Goal: Task Accomplishment & Management: Use online tool/utility

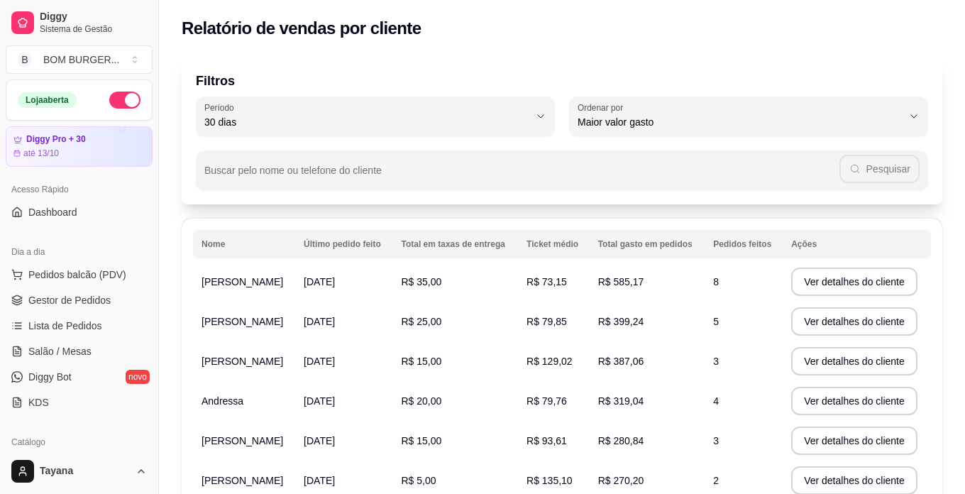
select select "30"
select select "HIGHEST_TOTAL_SPENT_WITH_ORDERS"
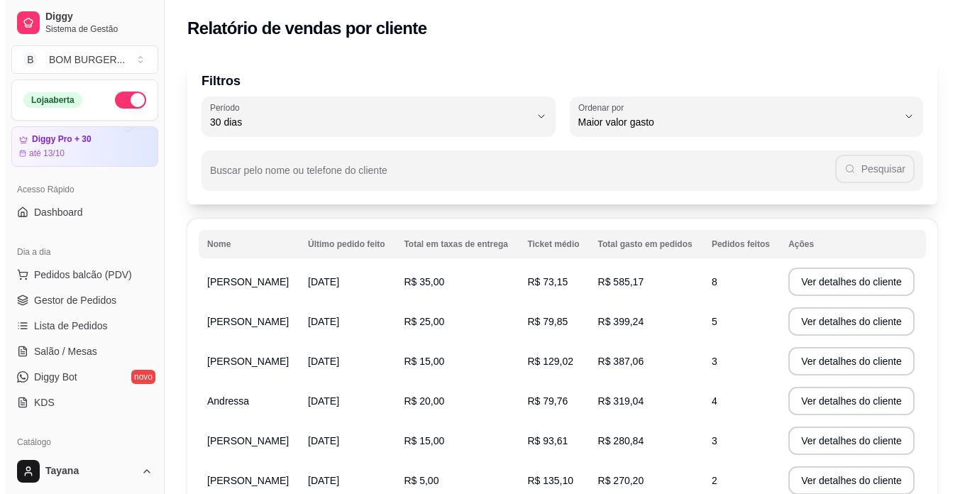
scroll to position [355, 0]
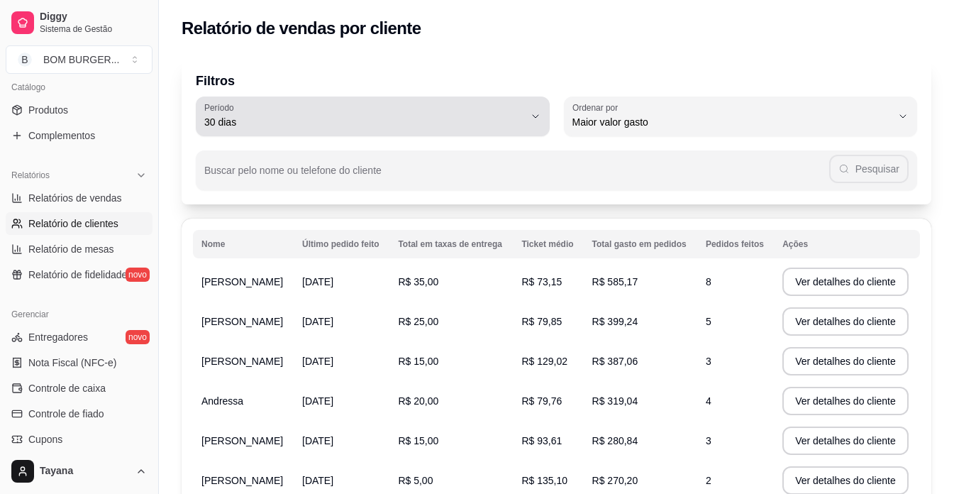
click at [294, 123] on span "30 dias" at bounding box center [364, 122] width 320 height 14
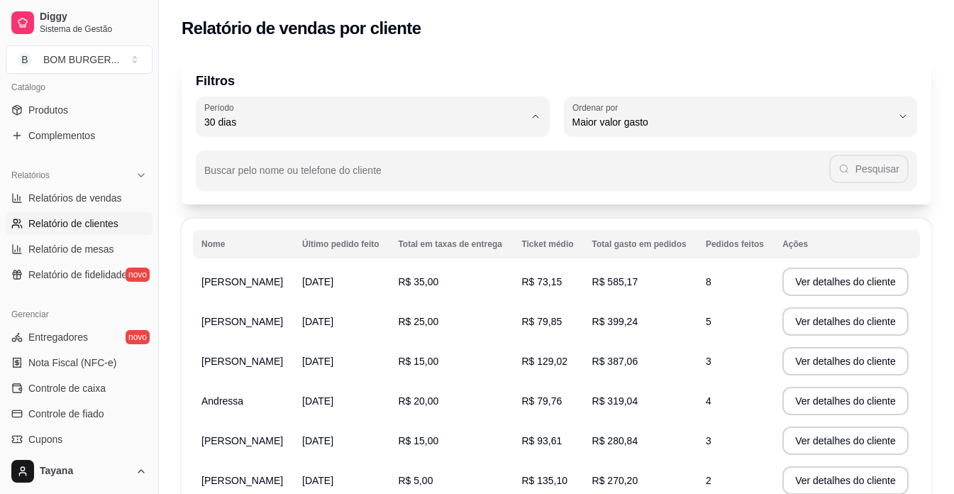
click at [270, 299] on span "60 dias" at bounding box center [366, 294] width 304 height 13
type input "60"
select select "60"
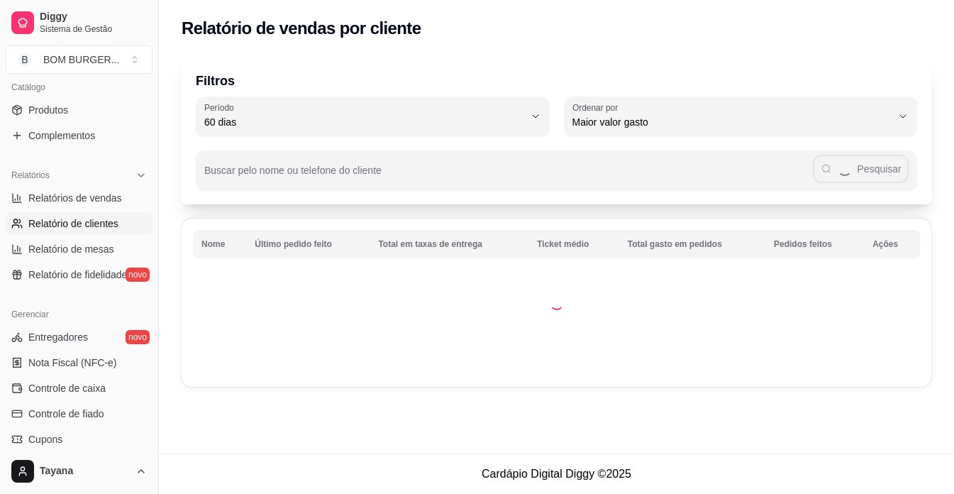
scroll to position [13, 0]
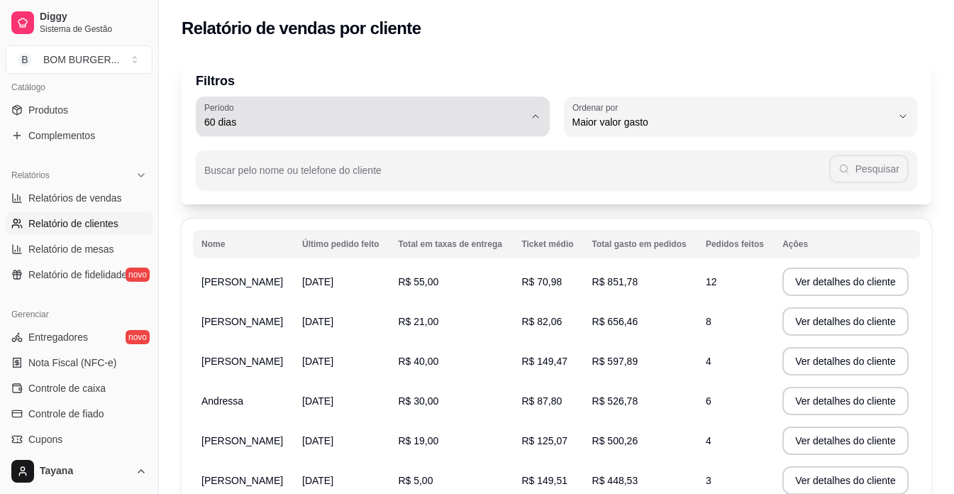
click at [231, 126] on span "60 dias" at bounding box center [364, 122] width 320 height 14
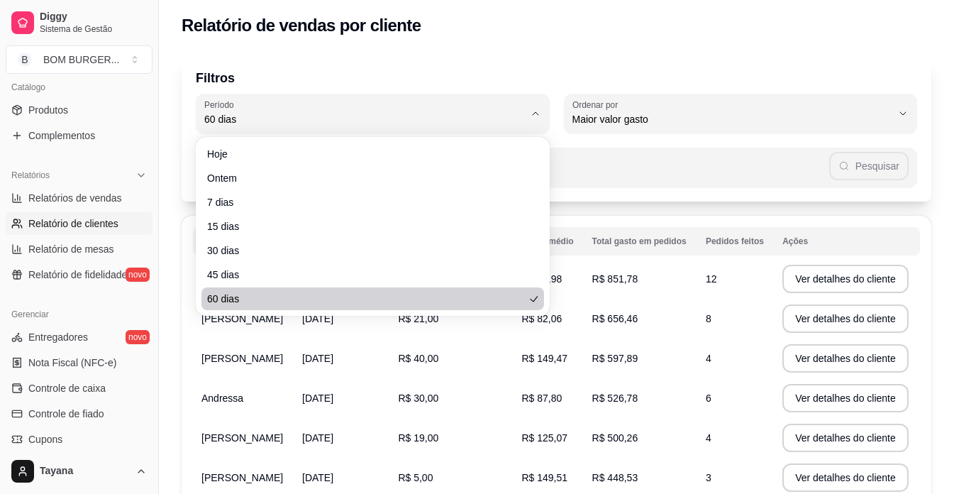
scroll to position [0, 0]
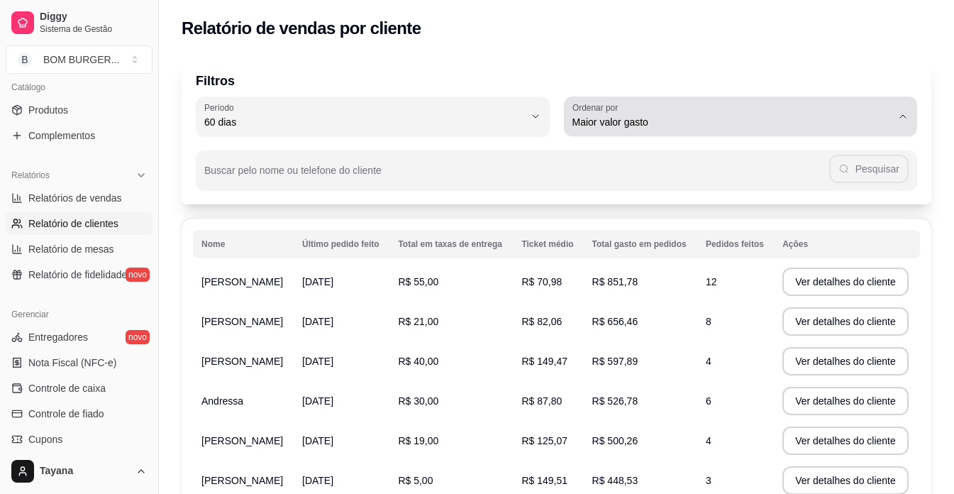
click at [610, 112] on label "Ordenar por" at bounding box center [598, 107] width 50 height 12
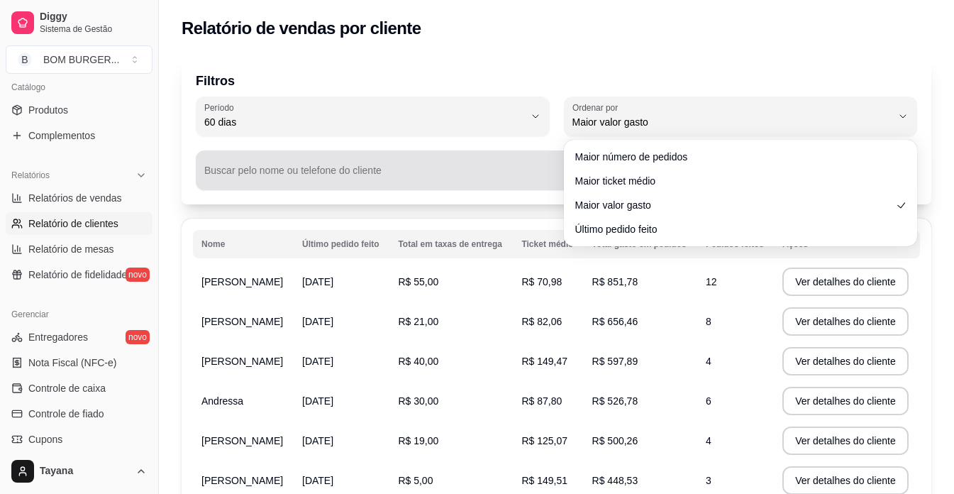
click at [433, 154] on div "Buscar pelo nome ou telefone do cliente Pesquisar" at bounding box center [557, 170] width 722 height 40
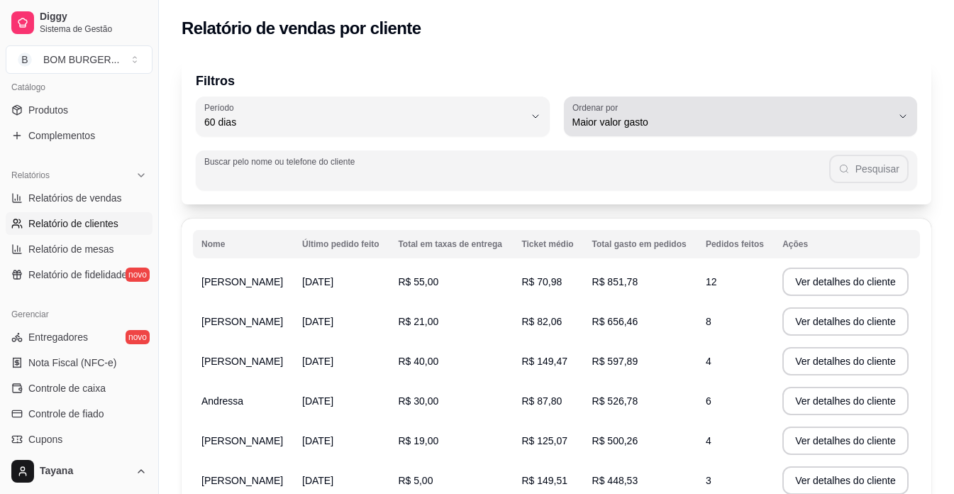
click at [897, 106] on button "Ordenar por Maior valor gasto" at bounding box center [741, 116] width 354 height 40
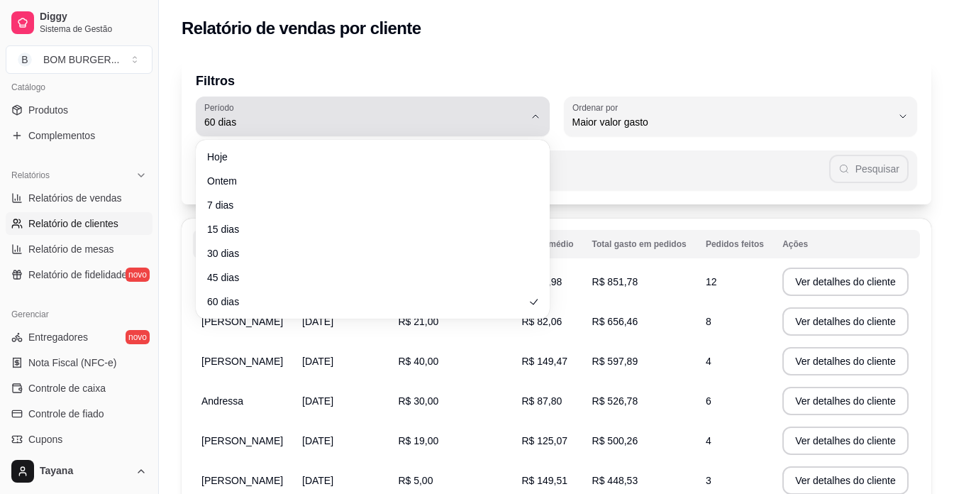
click at [362, 127] on span "60 dias" at bounding box center [364, 122] width 320 height 14
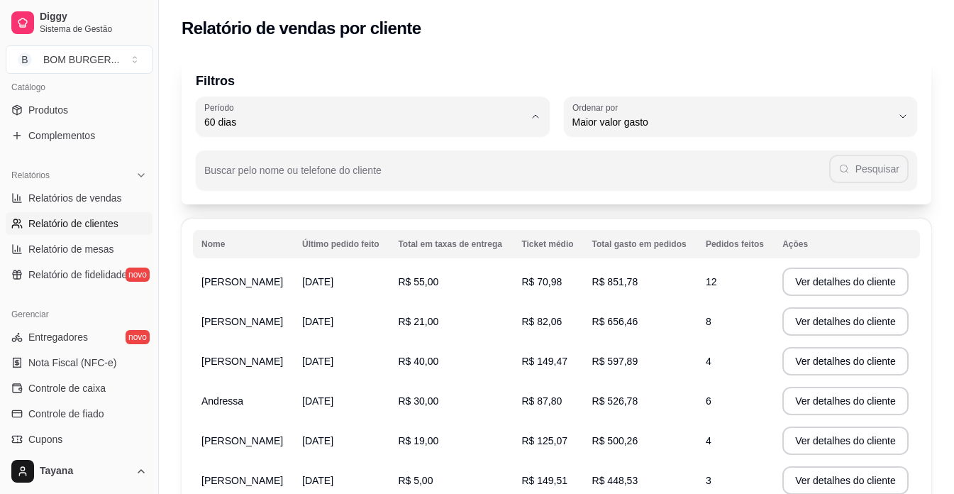
click at [257, 204] on span "7 dias" at bounding box center [366, 202] width 304 height 13
type input "7"
select select "7"
click at [294, 276] on td "[PERSON_NAME]" at bounding box center [243, 282] width 101 height 40
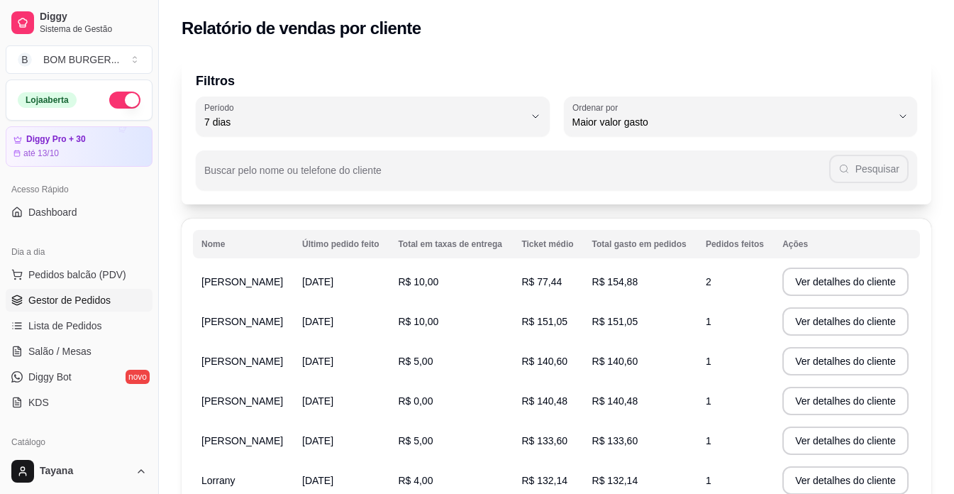
click at [63, 298] on span "Gestor de Pedidos" at bounding box center [69, 300] width 82 height 14
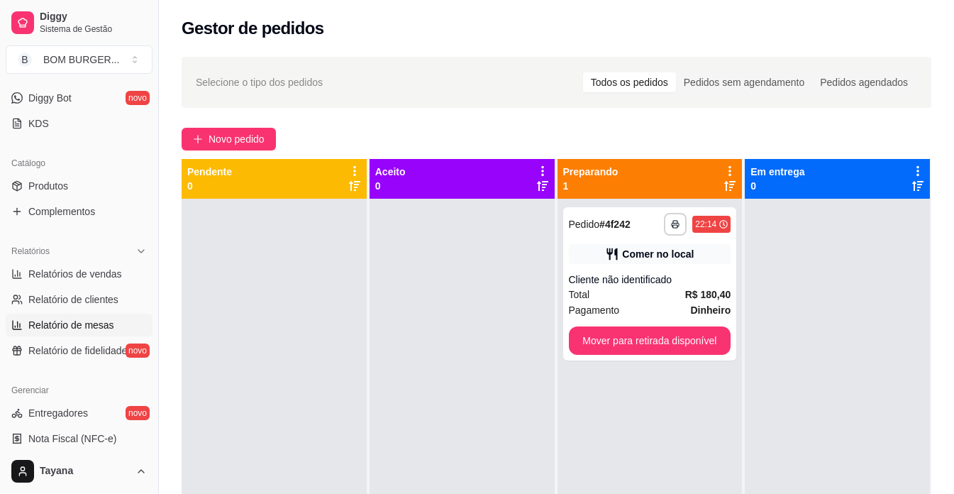
scroll to position [284, 0]
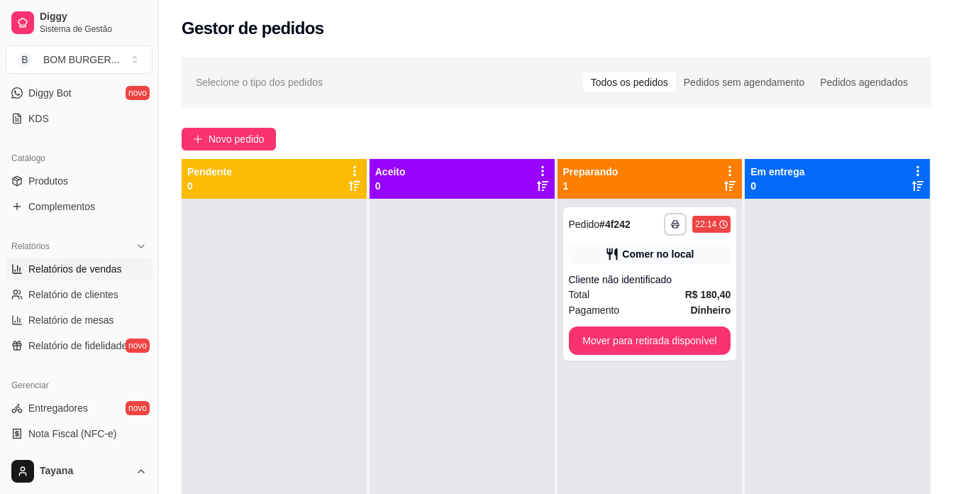
click at [104, 269] on span "Relatórios de vendas" at bounding box center [75, 269] width 94 height 14
select select "ALL"
select select "0"
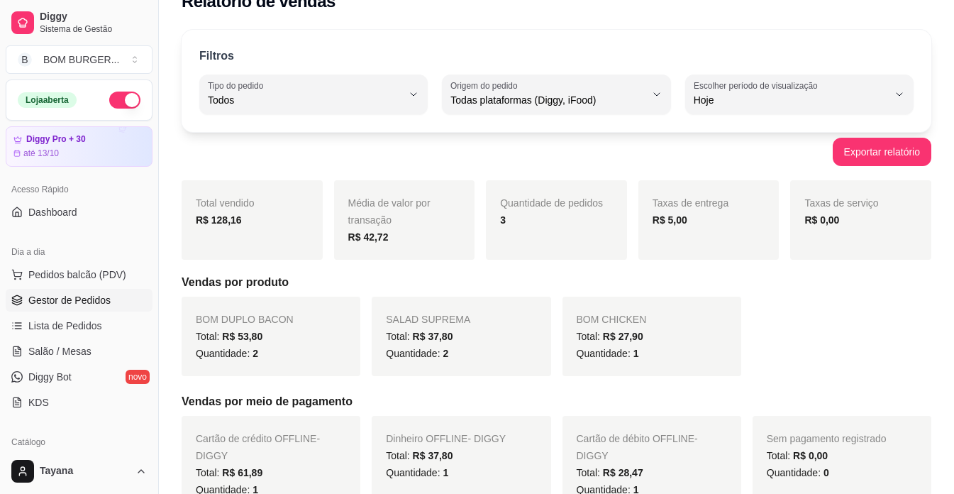
click at [93, 305] on span "Gestor de Pedidos" at bounding box center [69, 300] width 82 height 14
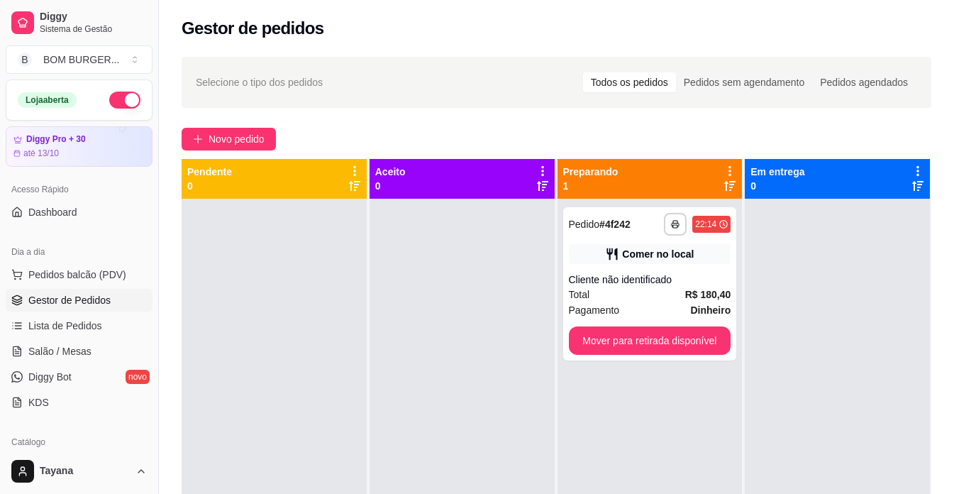
click at [256, 125] on div "**********" at bounding box center [556, 358] width 795 height 621
click at [224, 133] on span "Novo pedido" at bounding box center [237, 139] width 56 height 16
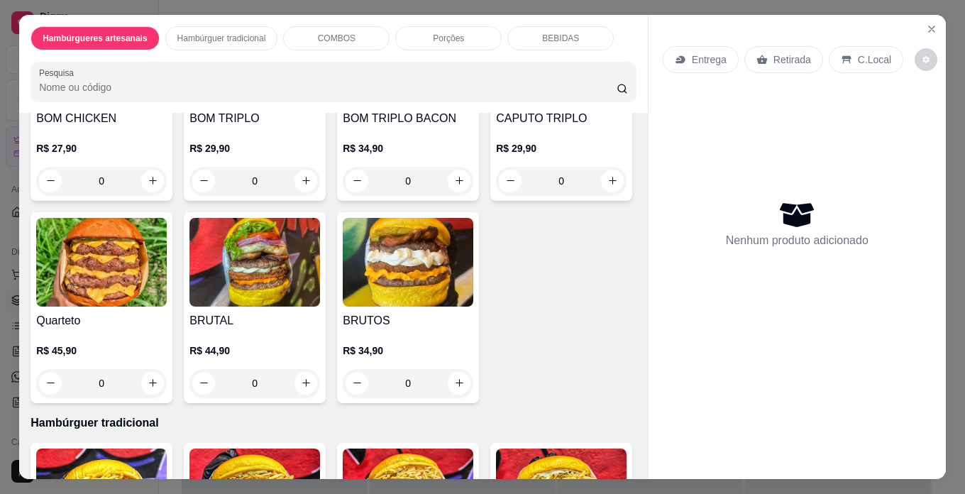
scroll to position [1348, 0]
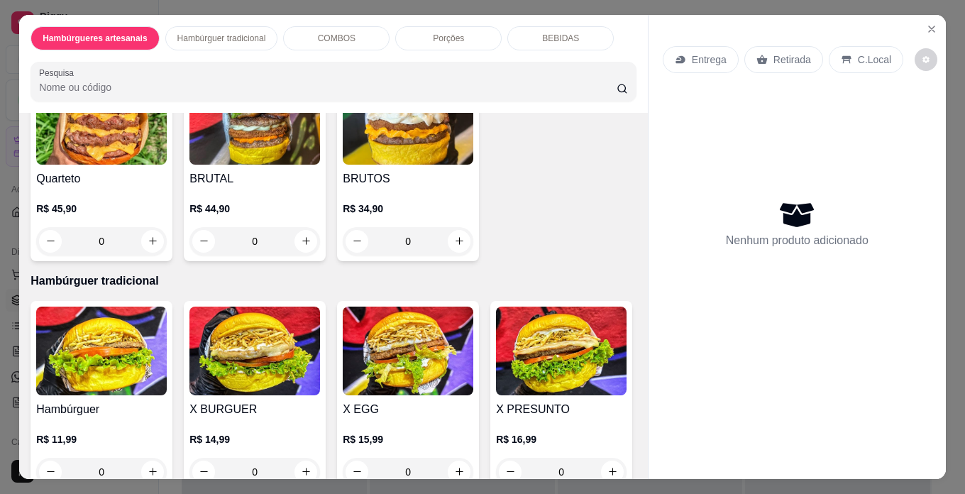
click at [496, 53] on div "0" at bounding box center [561, 39] width 131 height 28
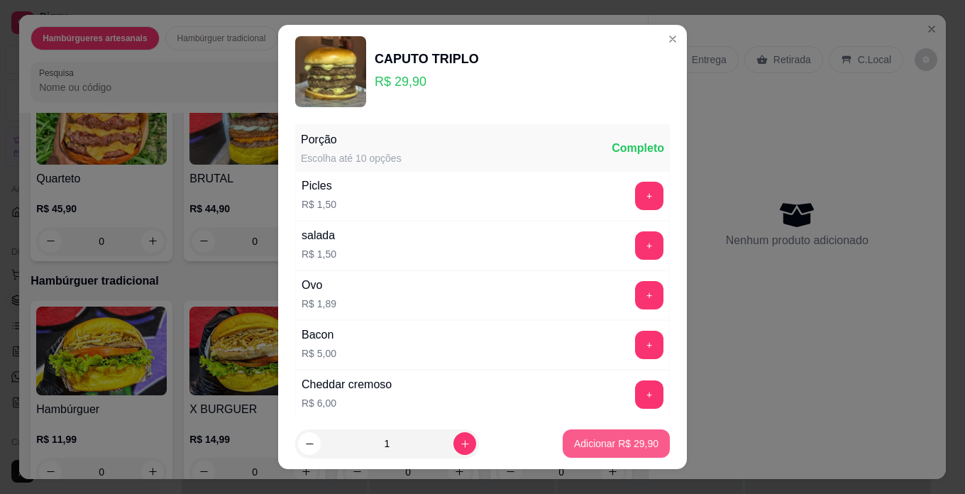
click at [574, 444] on p "Adicionar R$ 29,90" at bounding box center [616, 443] width 84 height 14
type input "1"
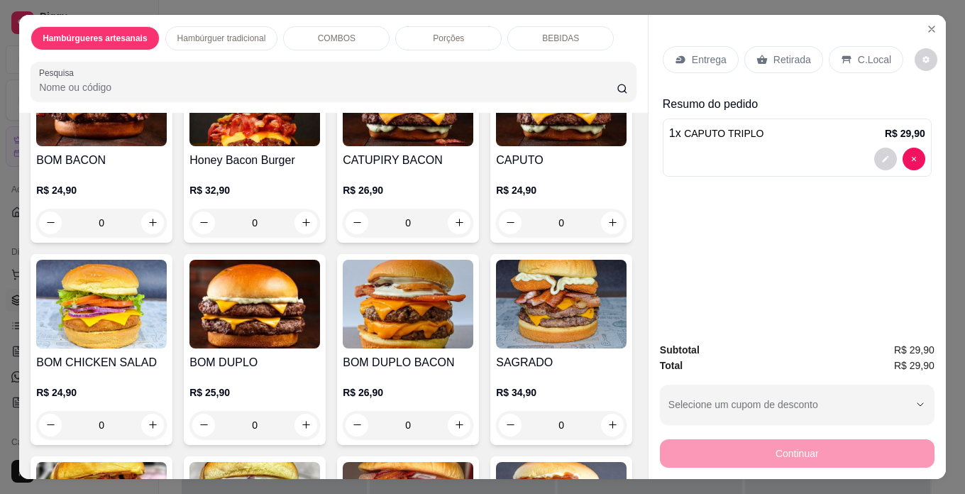
scroll to position [568, 0]
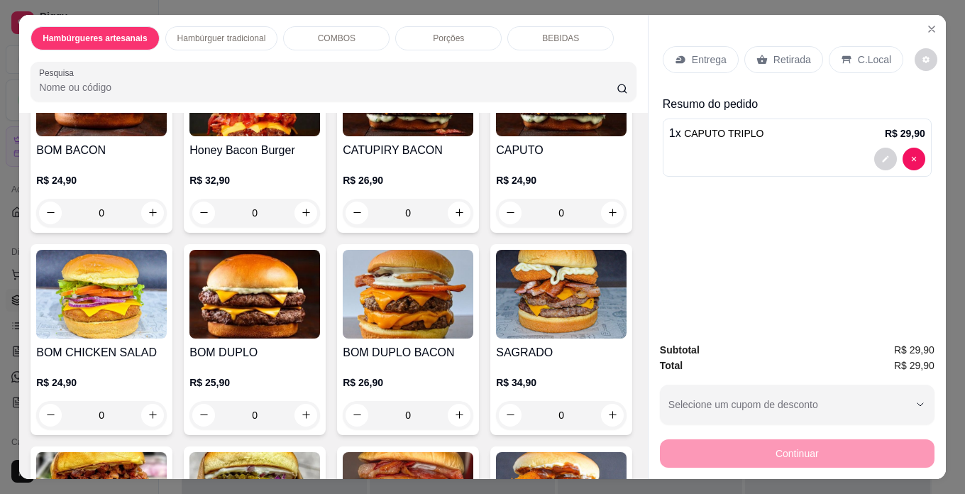
click at [343, 227] on div "0" at bounding box center [408, 213] width 131 height 28
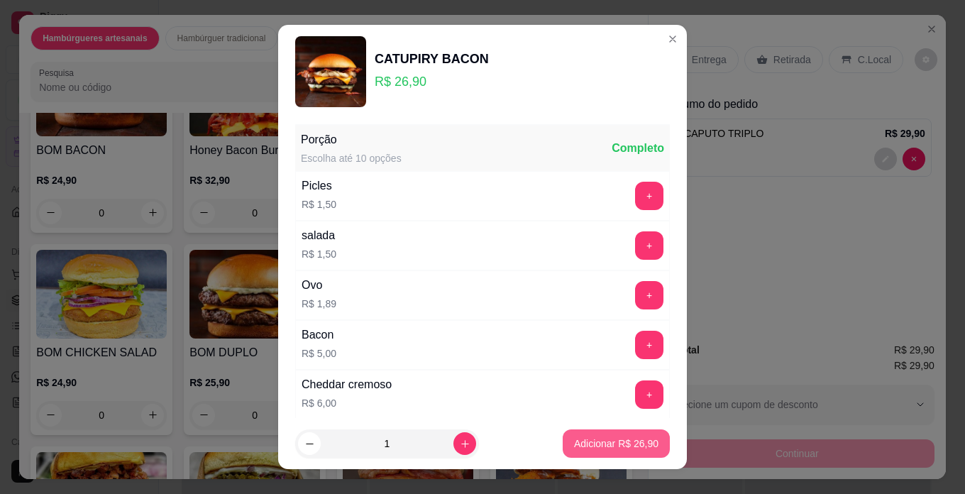
click at [612, 444] on p "Adicionar R$ 26,90" at bounding box center [616, 443] width 84 height 14
type input "1"
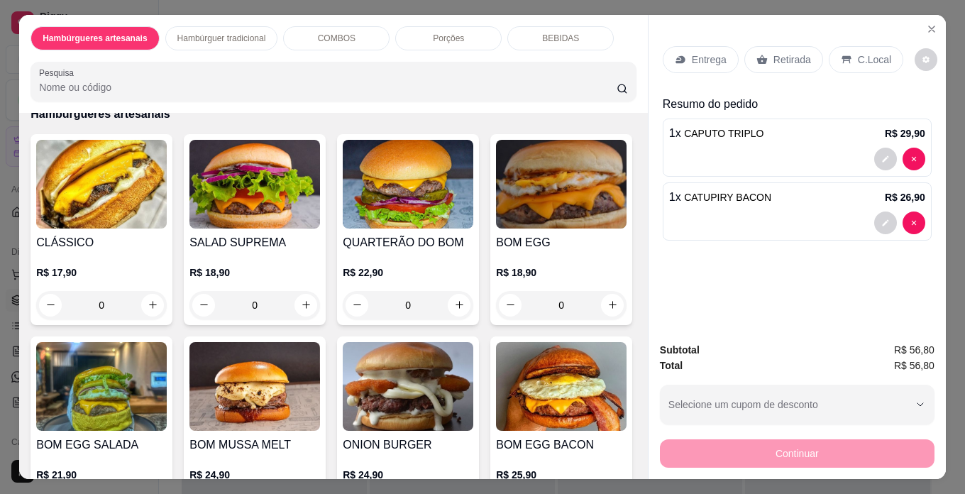
scroll to position [0, 0]
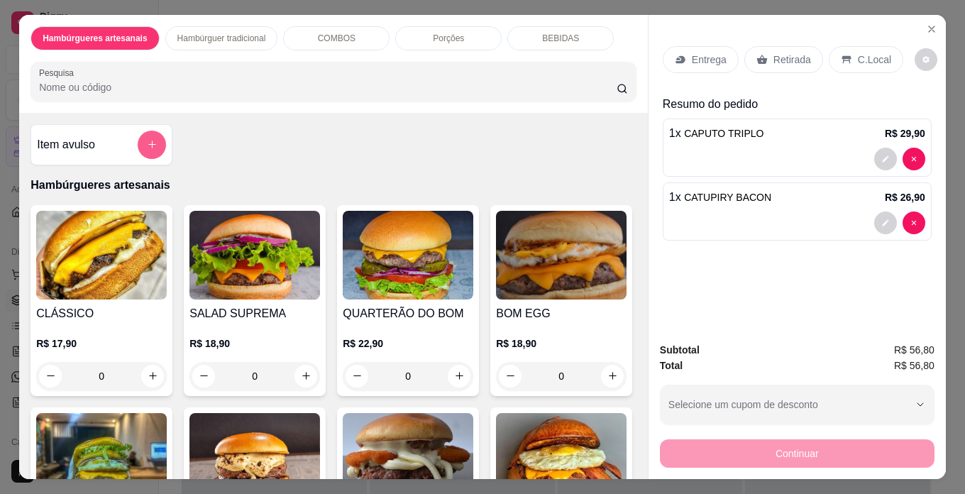
click at [147, 132] on button "add-separate-item" at bounding box center [152, 145] width 28 height 28
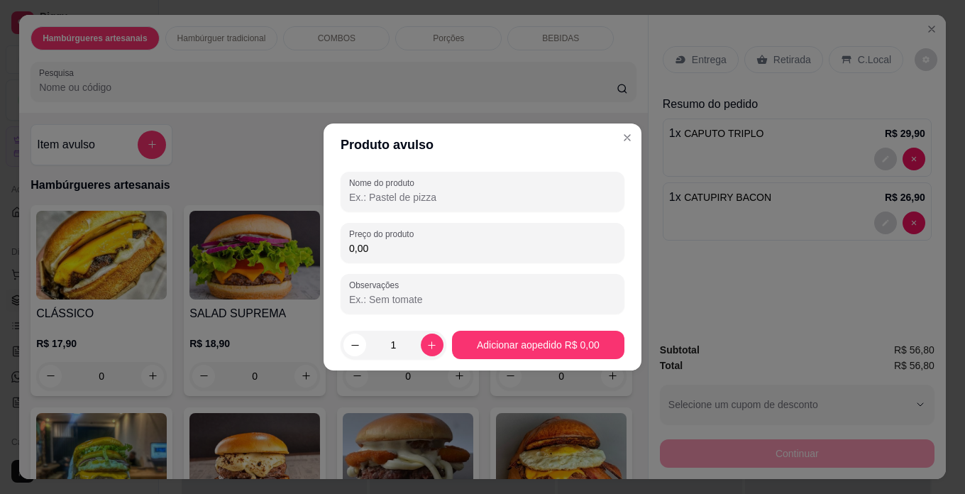
click at [424, 201] on input "Nome do produto" at bounding box center [482, 197] width 267 height 14
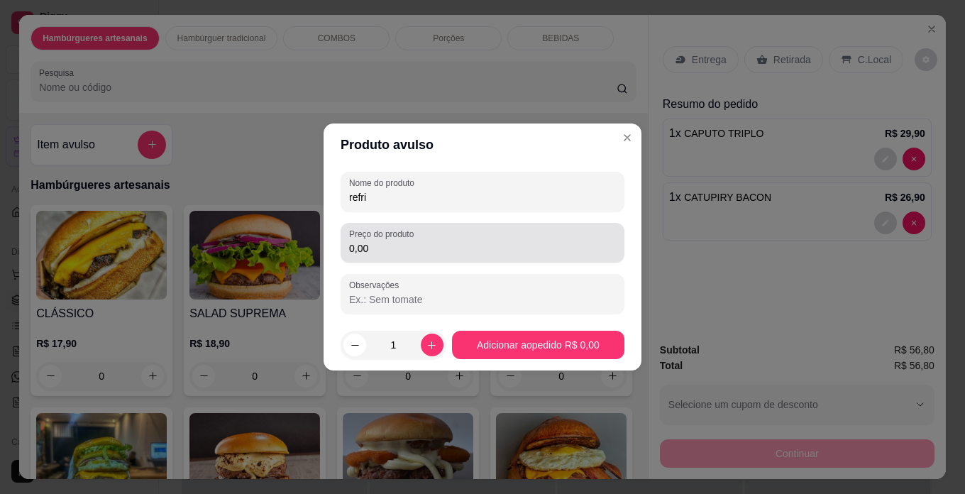
type input "refri"
click at [420, 239] on div "0,00" at bounding box center [482, 242] width 267 height 28
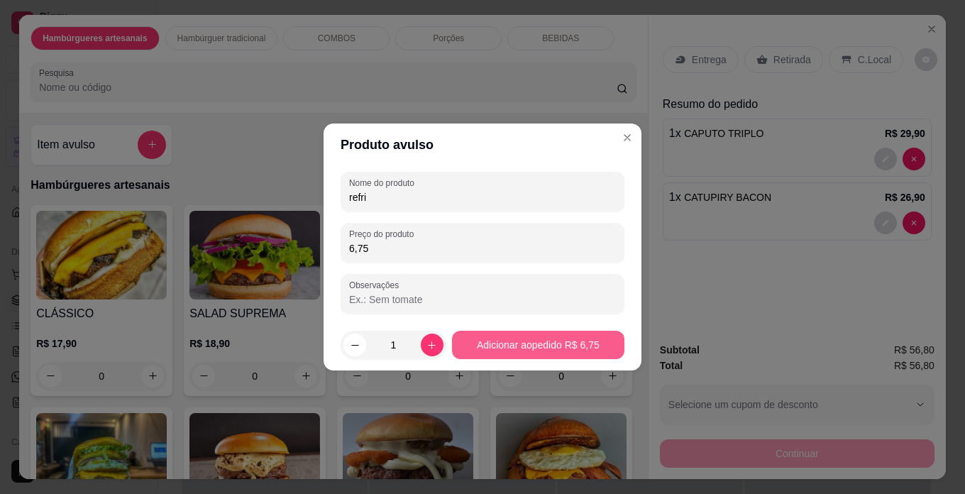
type input "6,75"
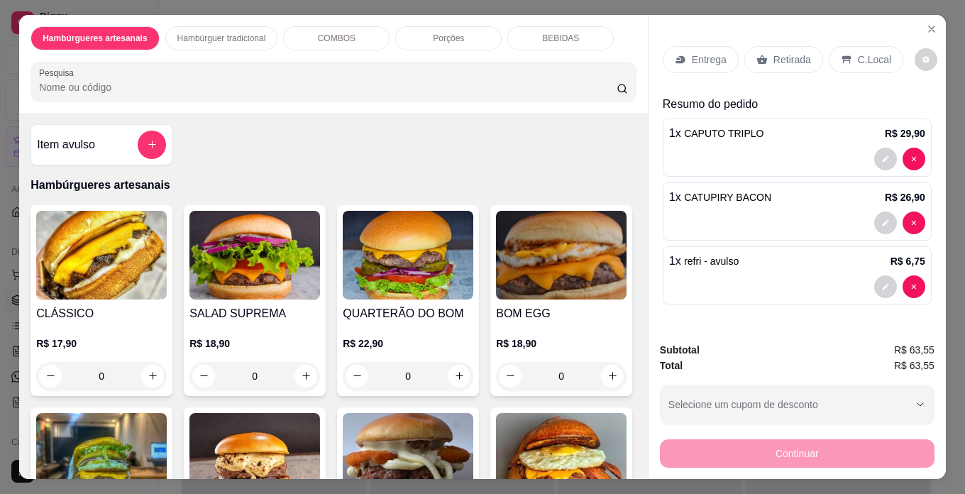
click at [863, 53] on p "C.Local" at bounding box center [874, 60] width 33 height 14
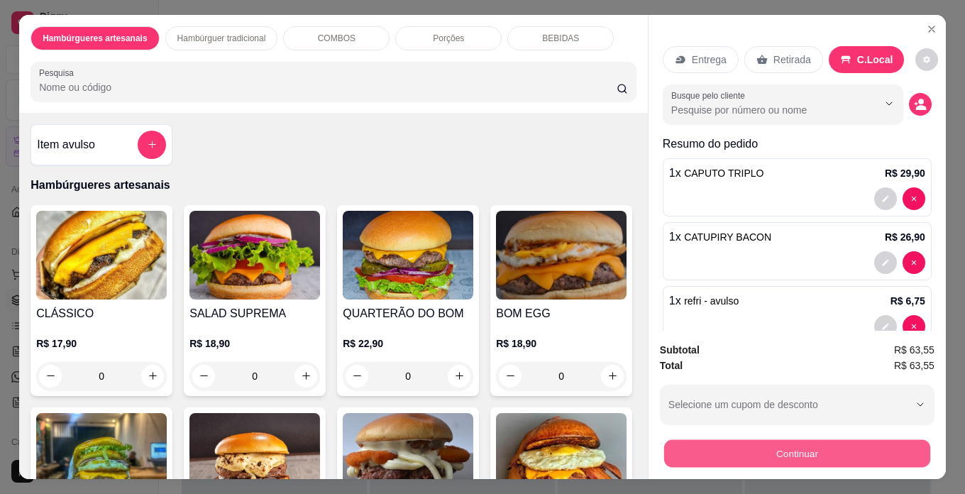
click at [885, 440] on button "Continuar" at bounding box center [797, 454] width 266 height 28
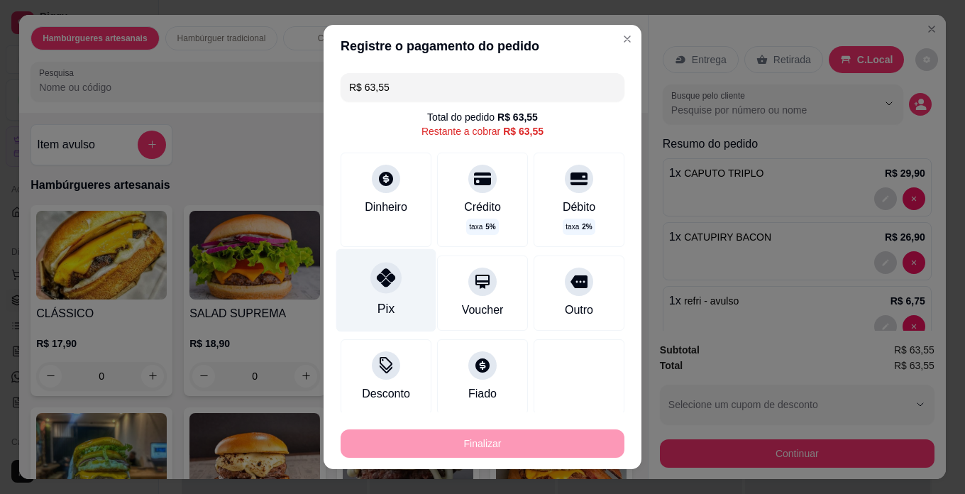
click at [366, 291] on div "Pix" at bounding box center [386, 290] width 100 height 83
type input "R$ 0,00"
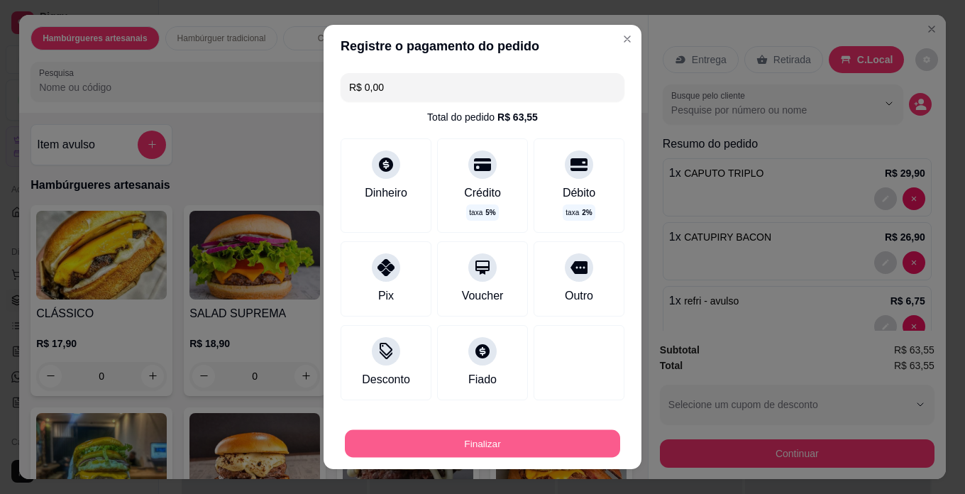
click at [507, 441] on button "Finalizar" at bounding box center [482, 444] width 275 height 28
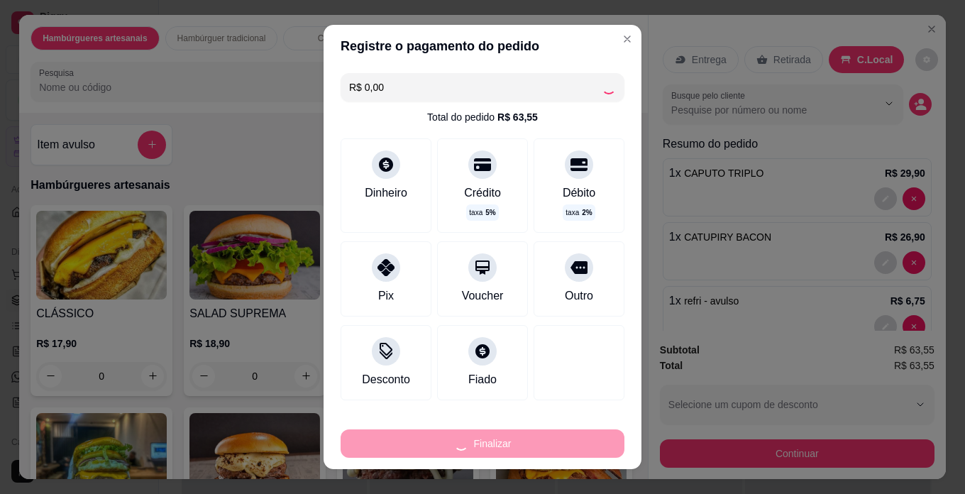
type input "0"
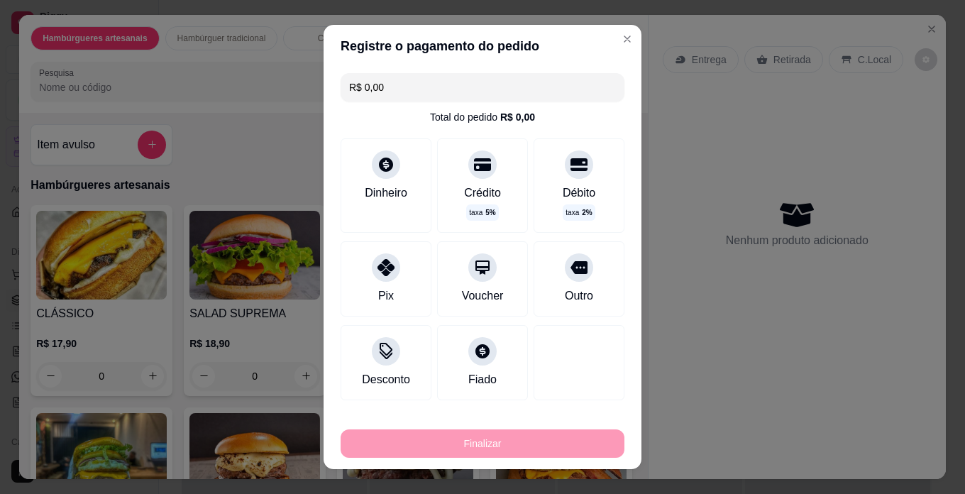
type input "-R$ 63,55"
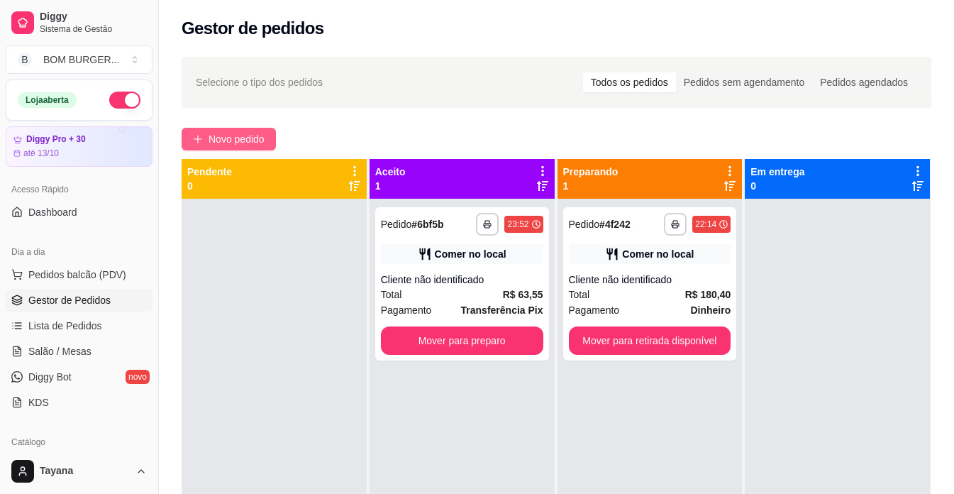
click at [246, 139] on span "Novo pedido" at bounding box center [237, 139] width 56 height 16
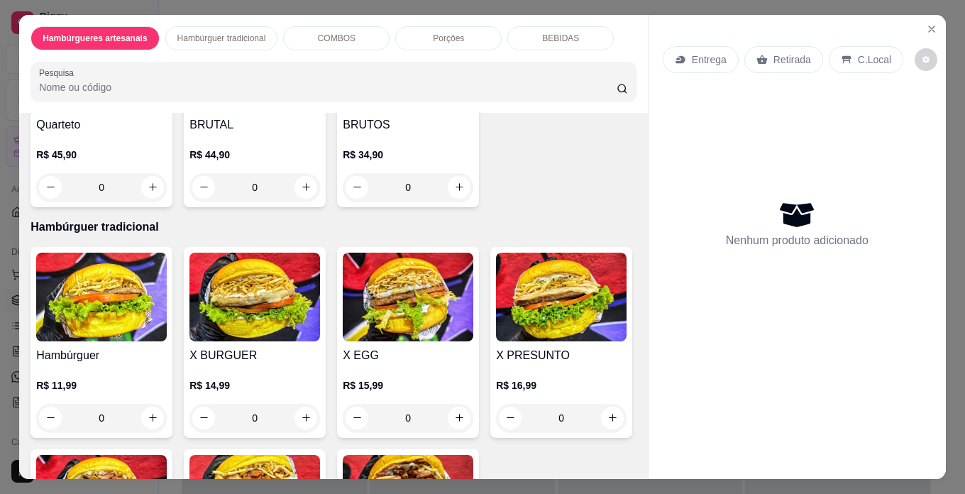
scroll to position [1419, 0]
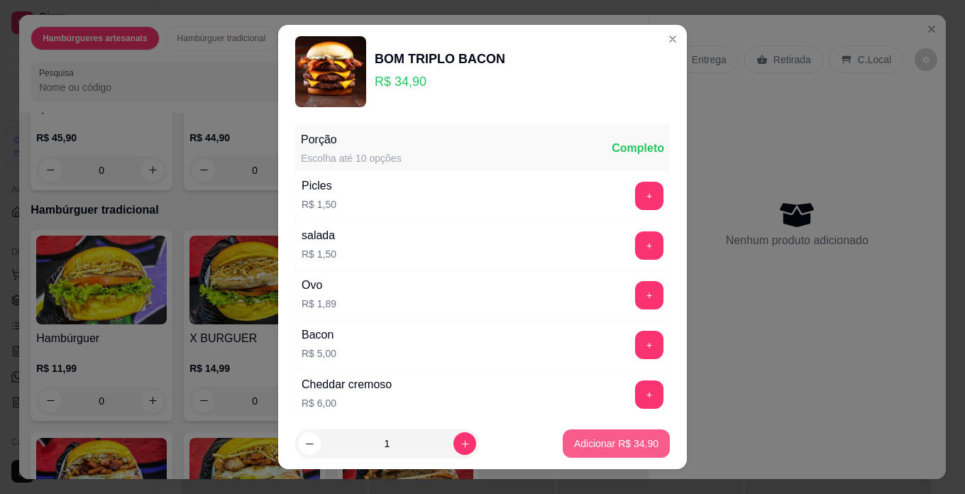
click at [596, 443] on p "Adicionar R$ 34,90" at bounding box center [616, 443] width 84 height 14
type input "1"
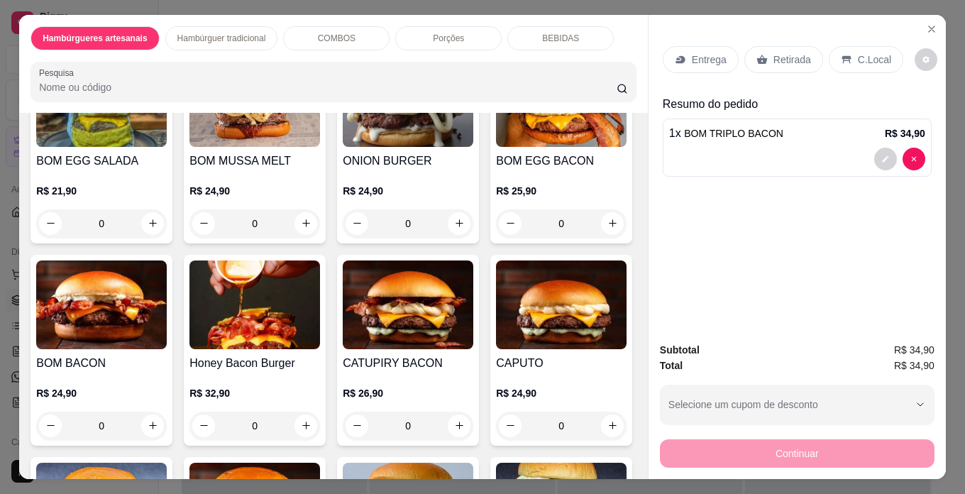
scroll to position [213, 0]
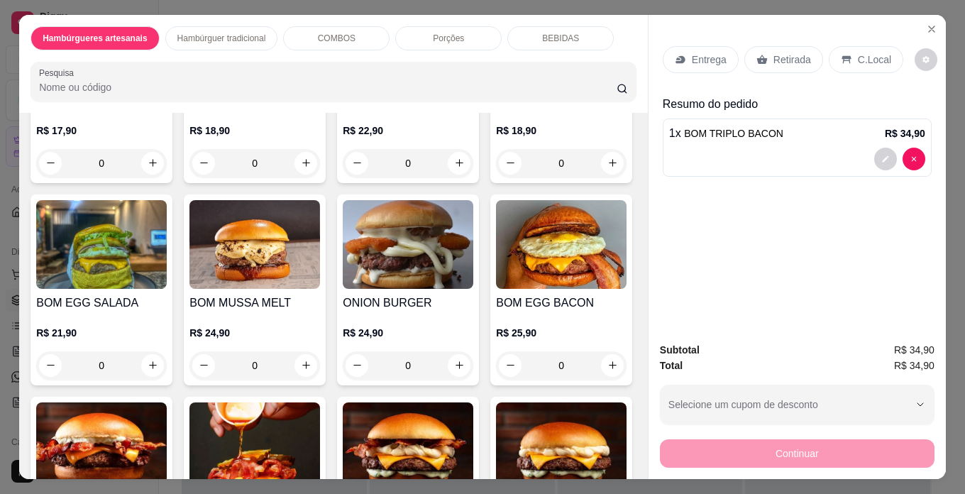
click at [167, 354] on div "0" at bounding box center [101, 365] width 131 height 28
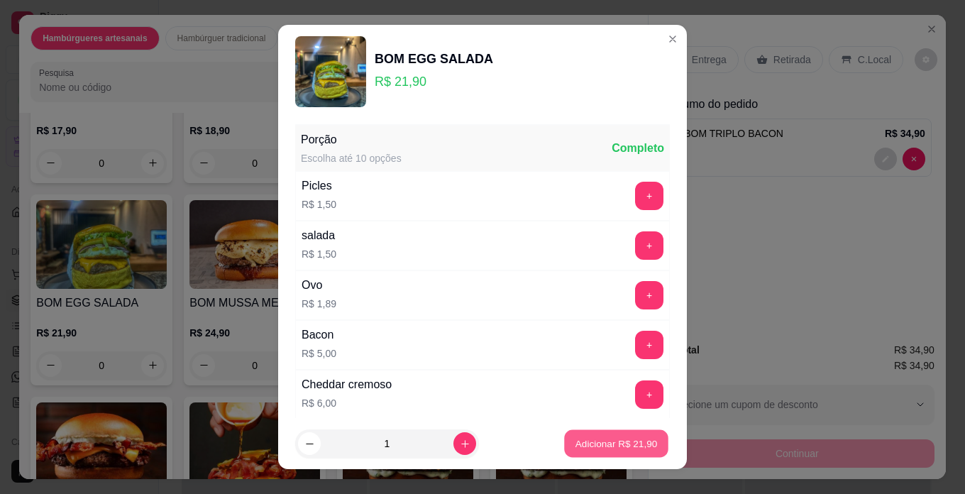
click at [575, 446] on p "Adicionar R$ 21,90" at bounding box center [616, 443] width 82 height 13
type input "1"
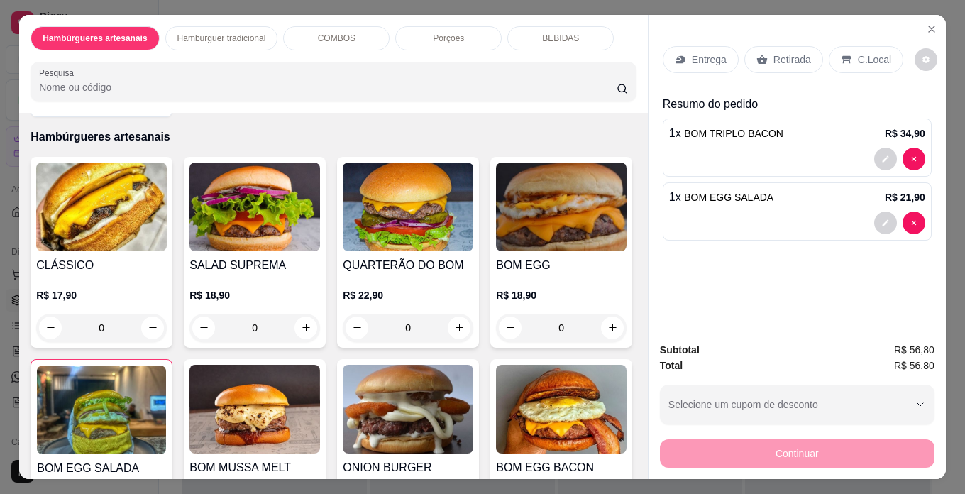
scroll to position [0, 0]
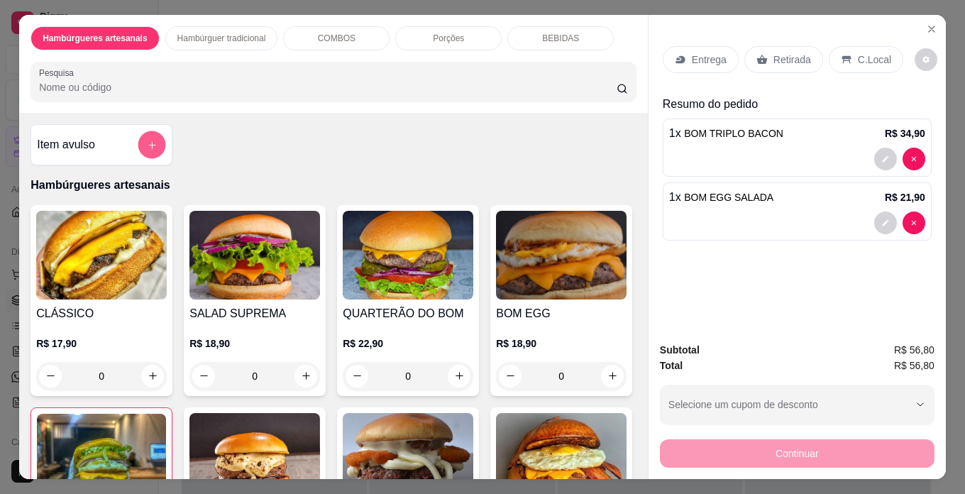
click at [143, 131] on button "add-separate-item" at bounding box center [152, 145] width 28 height 28
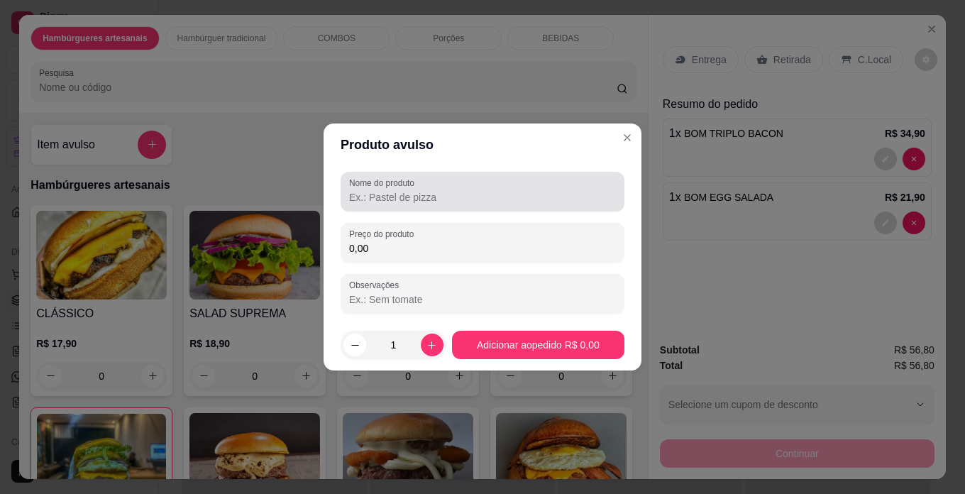
click at [449, 193] on input "Nome do produto" at bounding box center [482, 197] width 267 height 14
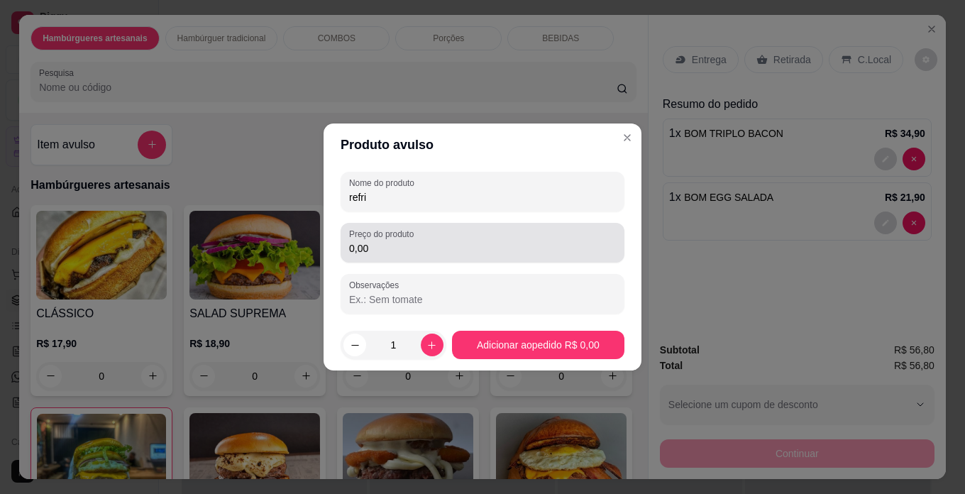
type input "refri"
click at [481, 240] on div "0,00" at bounding box center [482, 242] width 267 height 28
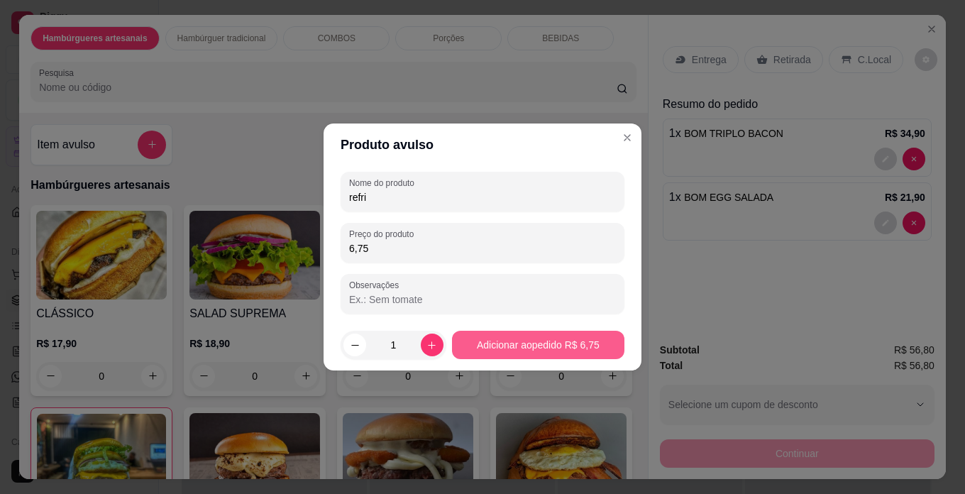
type input "6,75"
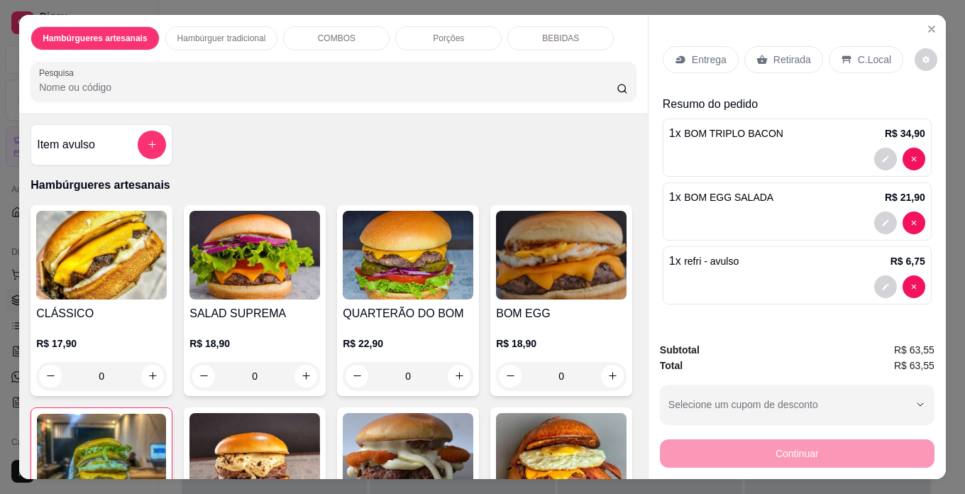
click at [858, 53] on p "C.Local" at bounding box center [874, 60] width 33 height 14
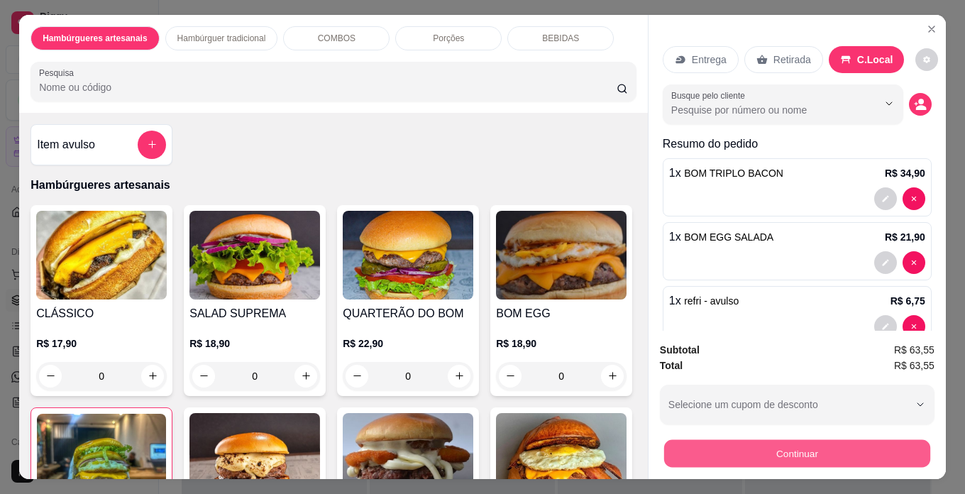
click at [824, 452] on button "Continuar" at bounding box center [797, 454] width 266 height 28
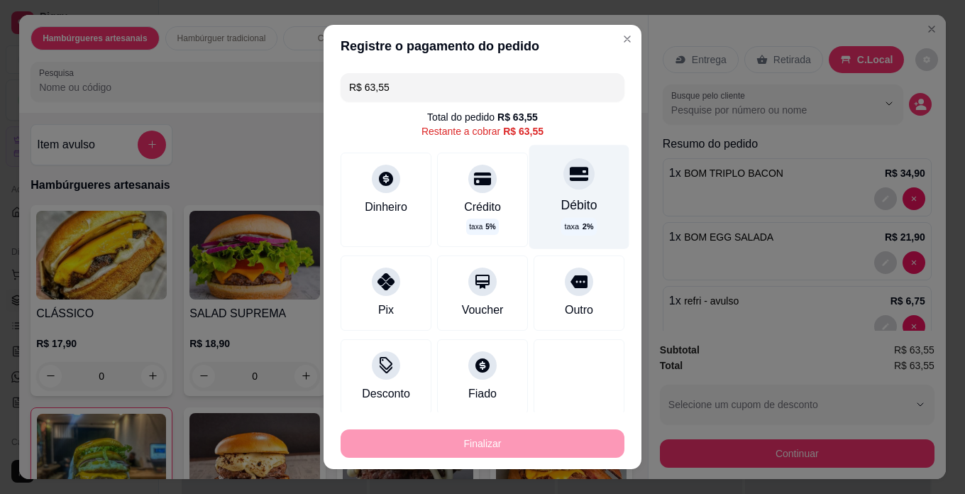
click at [545, 187] on div "Débito taxa 2 %" at bounding box center [579, 197] width 100 height 104
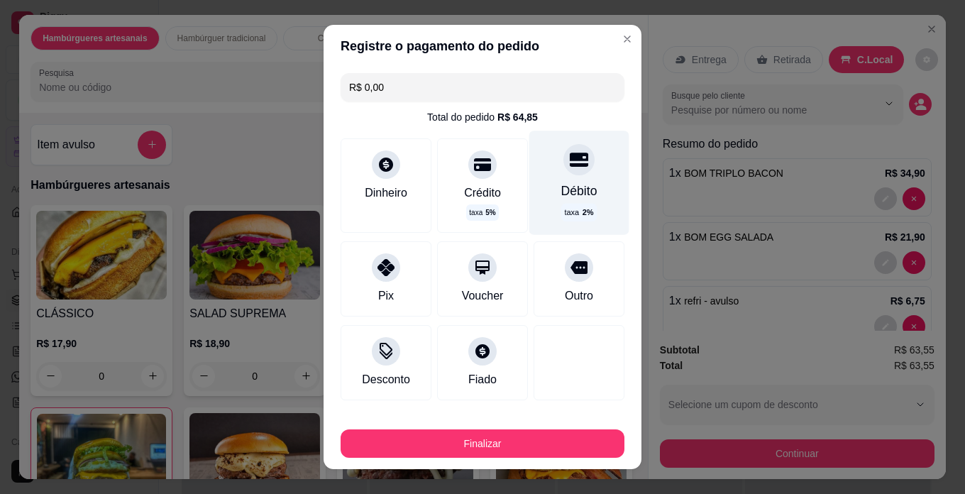
type input "R$ 0,00"
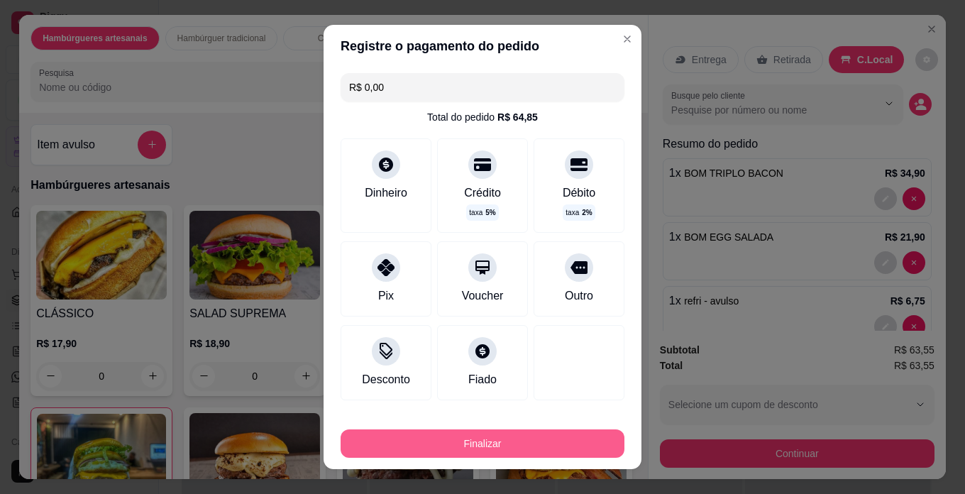
click at [572, 455] on button "Finalizar" at bounding box center [483, 443] width 284 height 28
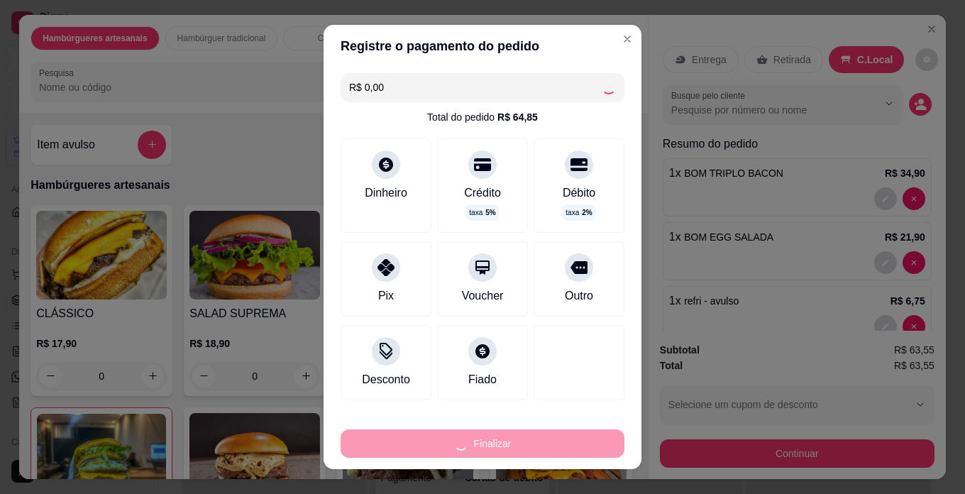
type input "0"
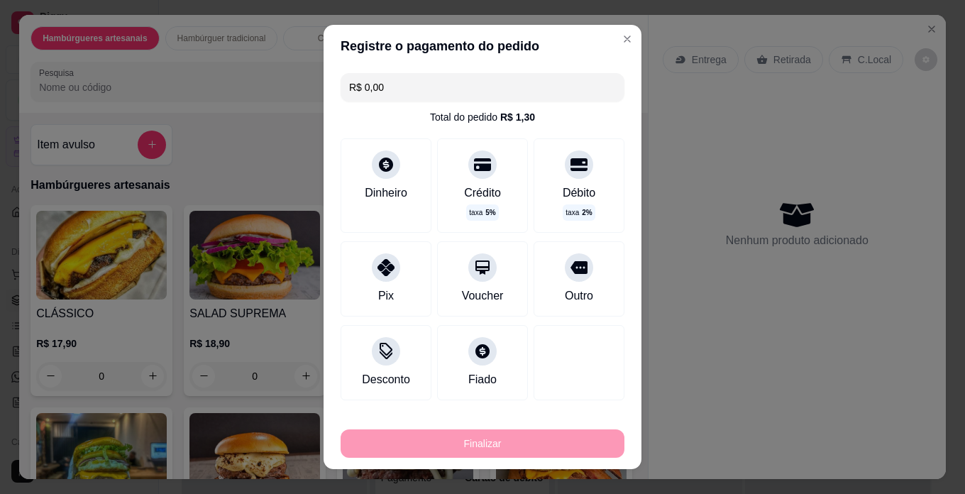
type input "-R$ 63,55"
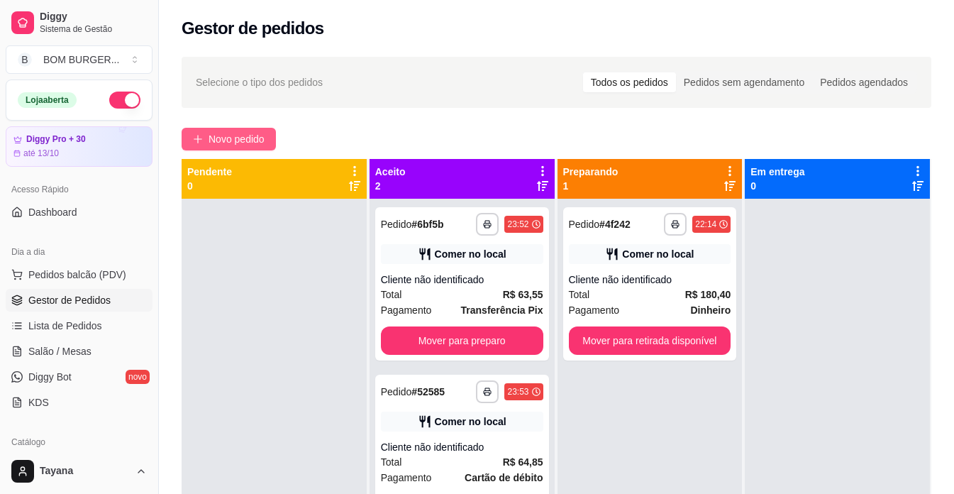
click at [258, 136] on span "Novo pedido" at bounding box center [237, 139] width 56 height 16
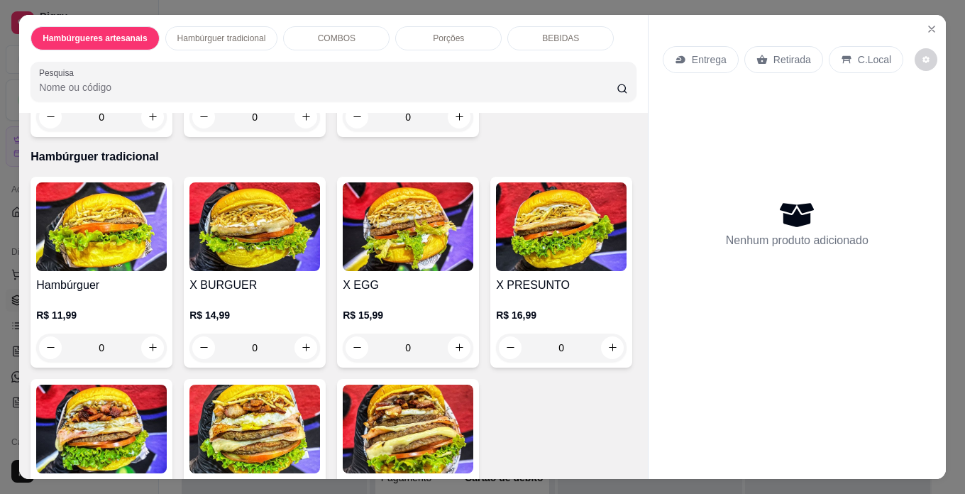
scroll to position [1632, 0]
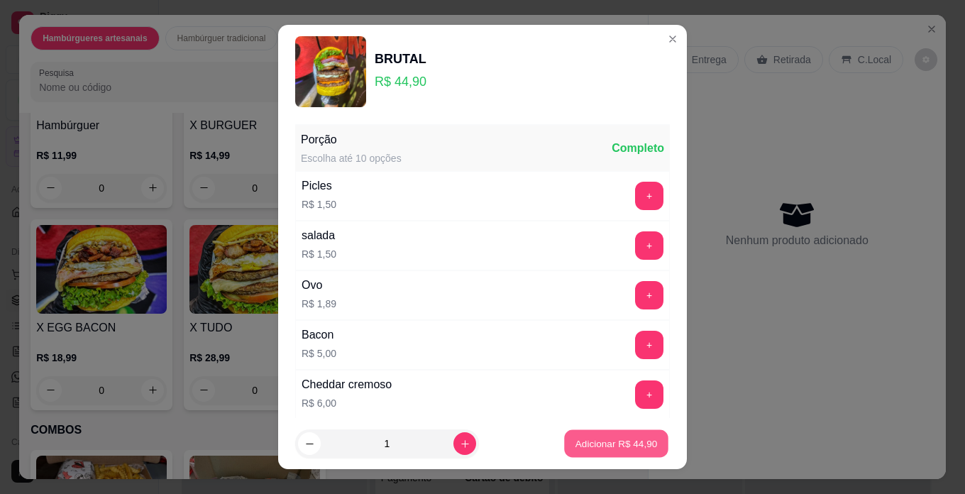
click at [624, 446] on p "Adicionar R$ 44,90" at bounding box center [616, 443] width 82 height 13
type input "1"
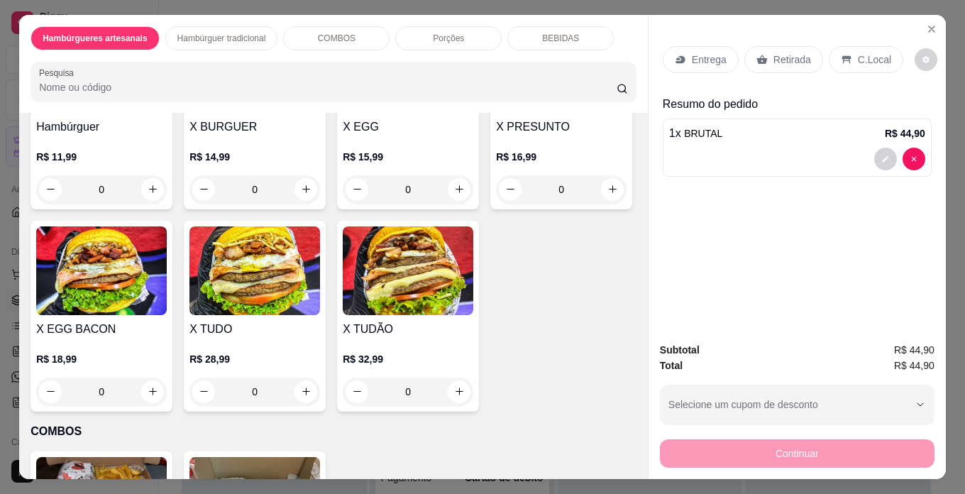
click at [862, 53] on p "C.Local" at bounding box center [874, 60] width 33 height 14
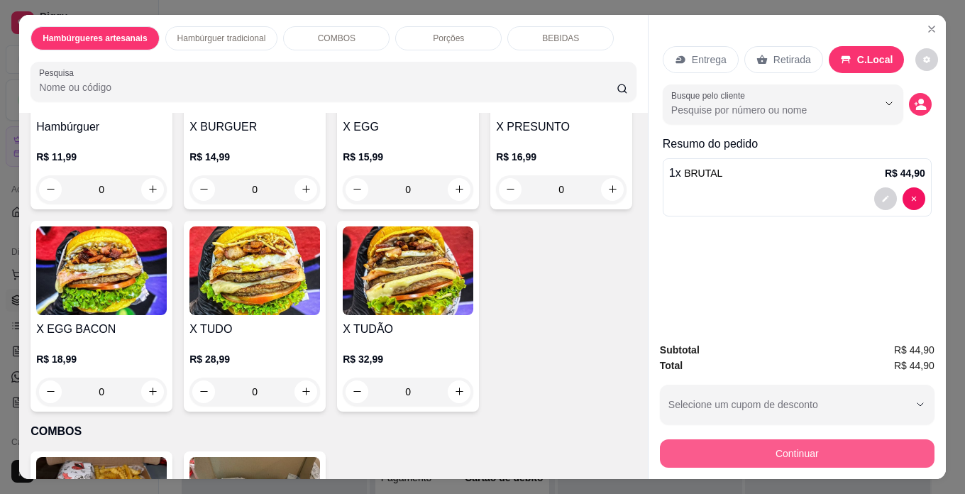
click at [797, 453] on button "Continuar" at bounding box center [797, 453] width 275 height 28
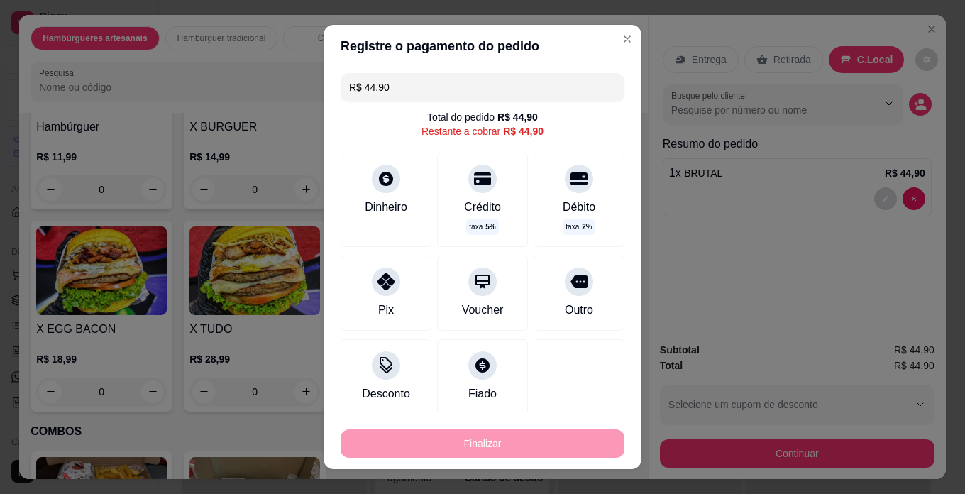
click at [621, 27] on header "Registre o pagamento do pedido" at bounding box center [483, 46] width 318 height 43
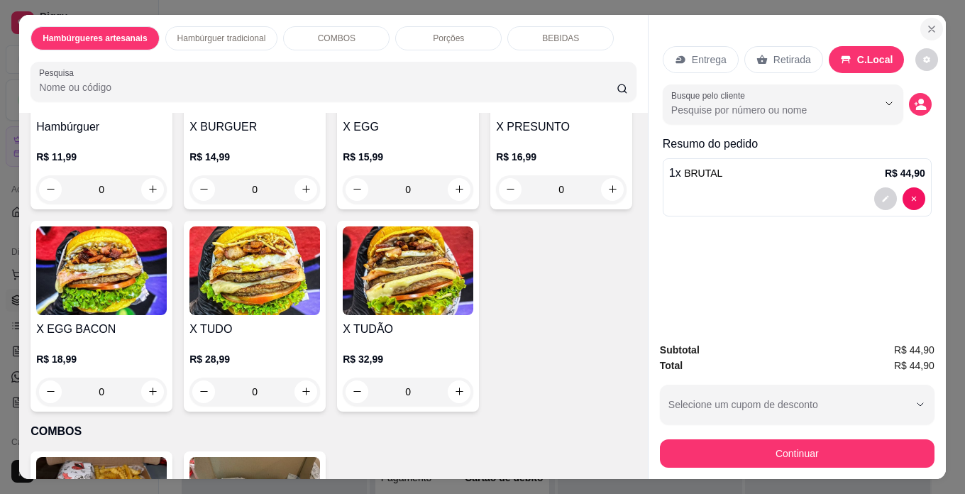
click at [930, 26] on icon "Close" at bounding box center [931, 28] width 11 height 11
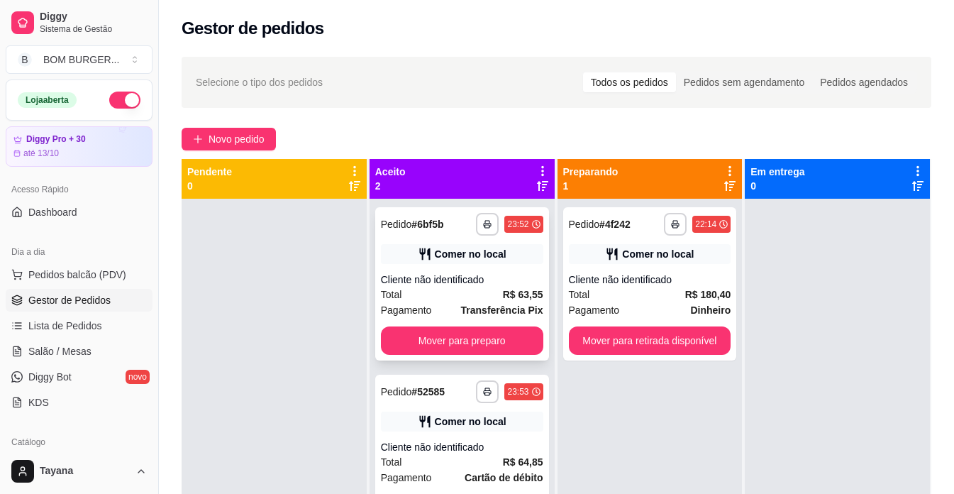
click at [472, 271] on div "**********" at bounding box center [462, 283] width 174 height 153
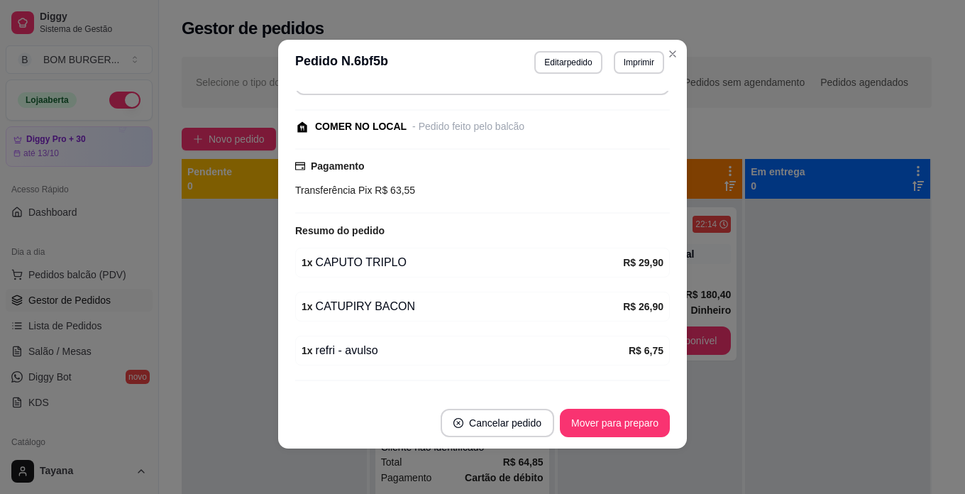
scroll to position [142, 0]
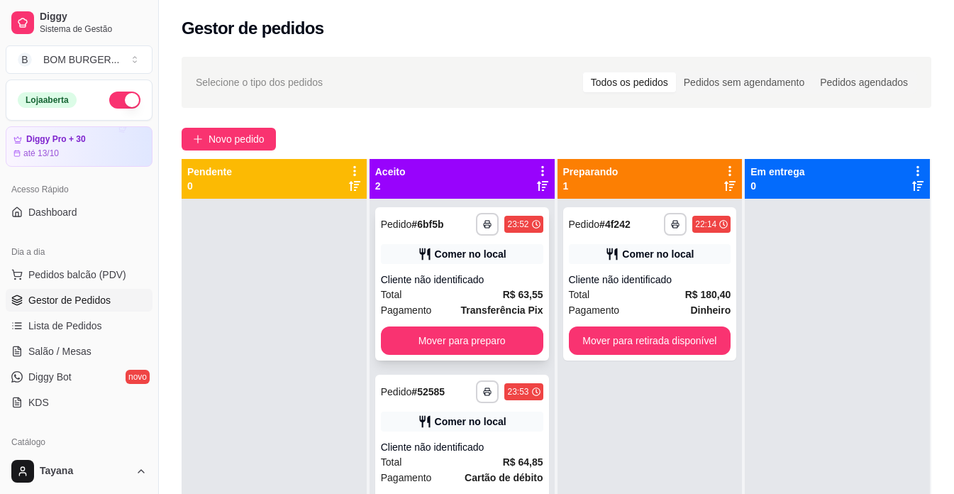
click at [474, 290] on div "Total R$ 63,55" at bounding box center [462, 295] width 162 height 16
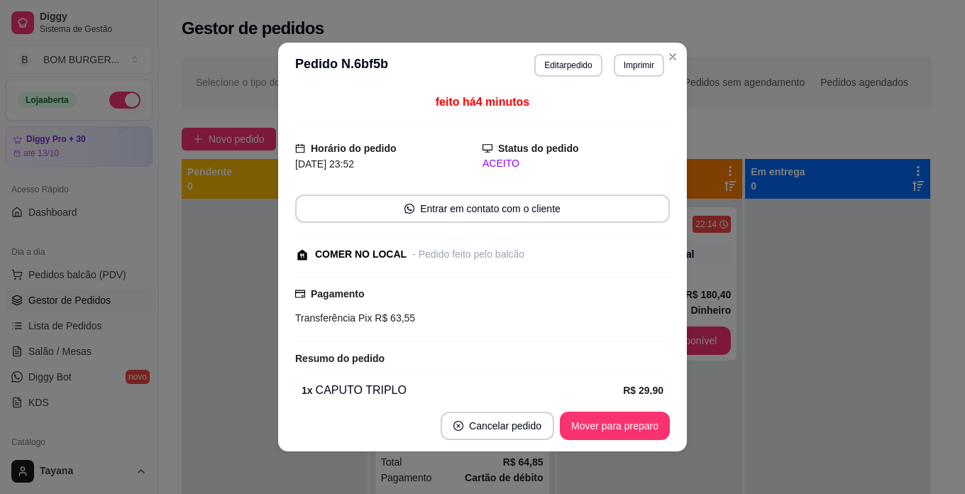
scroll to position [71, 0]
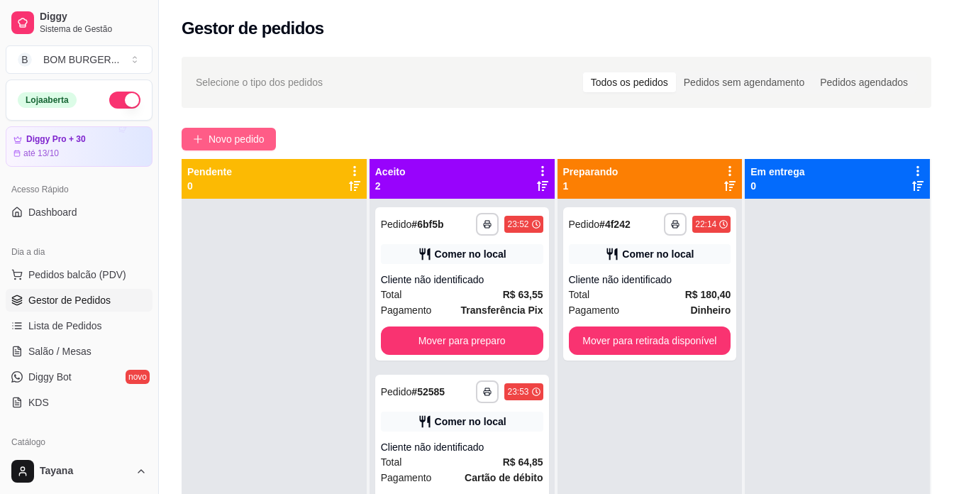
click at [252, 139] on span "Novo pedido" at bounding box center [237, 139] width 56 height 16
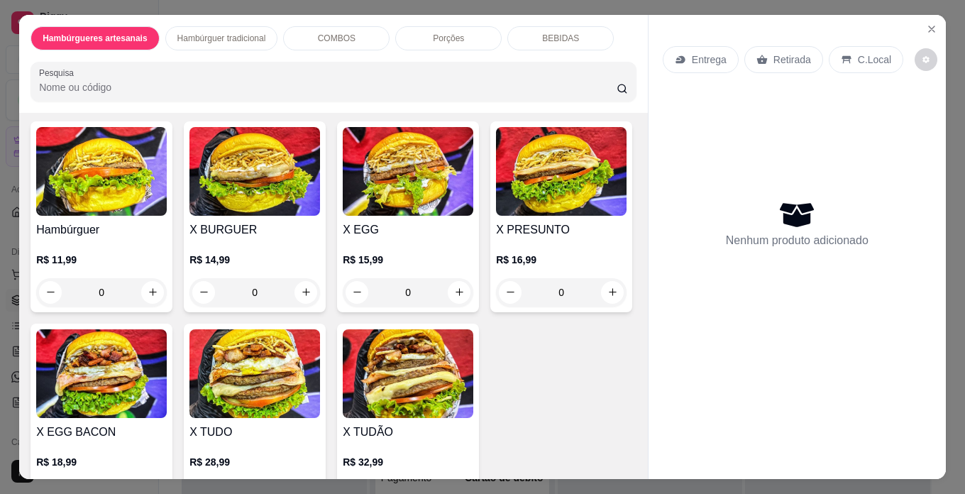
scroll to position [1561, 0]
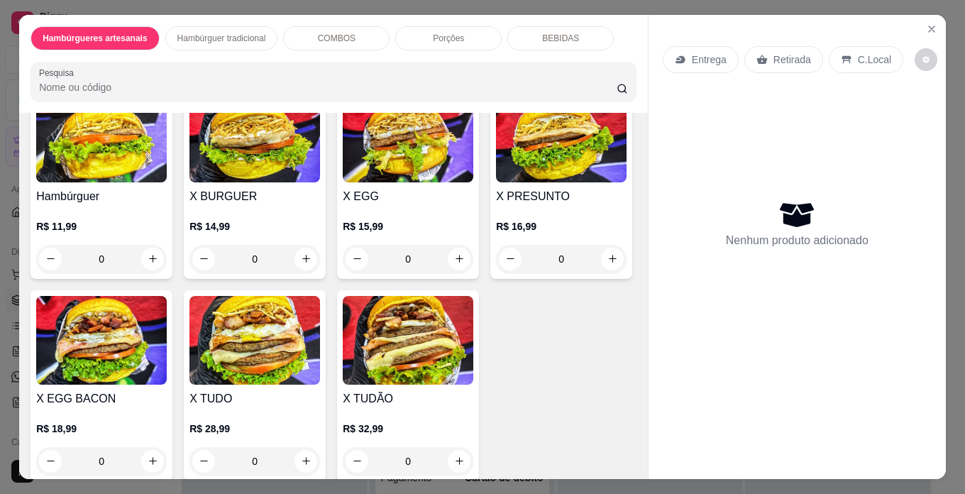
click at [301, 43] on div "0" at bounding box center [254, 28] width 131 height 28
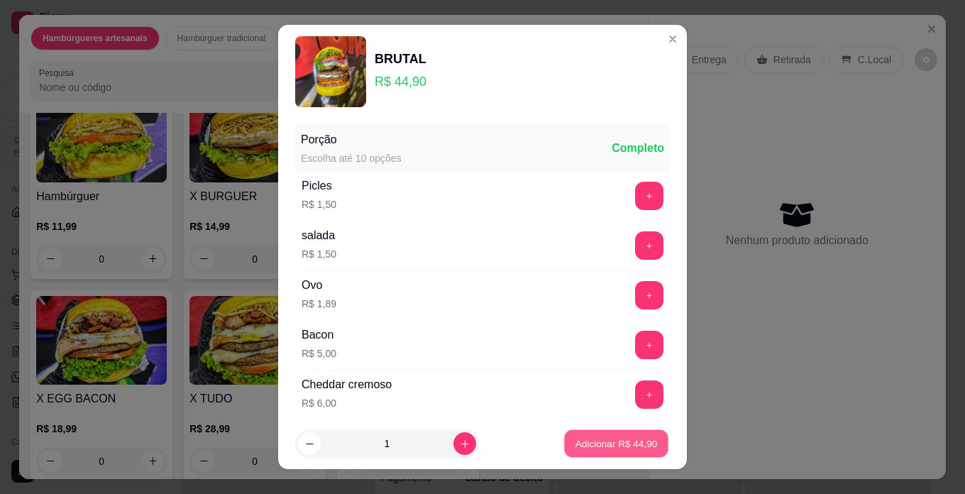
click at [575, 442] on p "Adicionar R$ 44,90" at bounding box center [616, 443] width 82 height 13
type input "1"
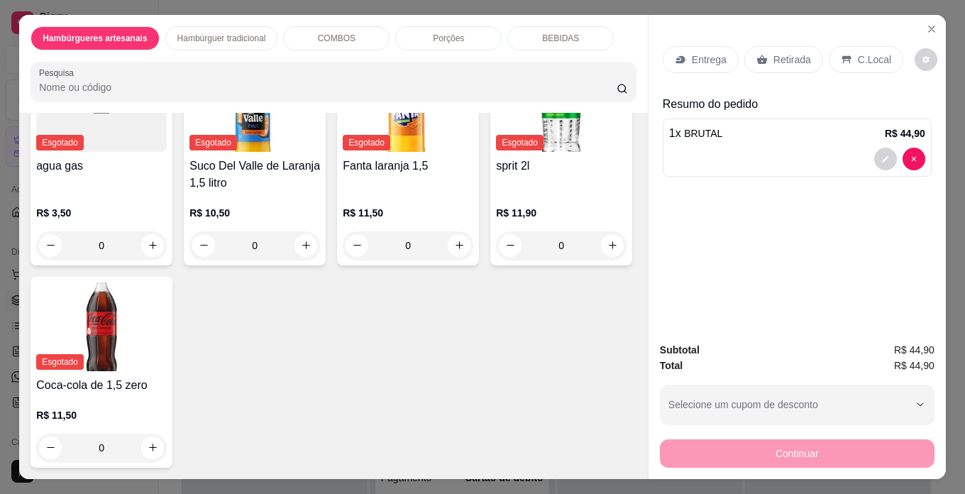
scroll to position [3264, 0]
click at [311, 32] on icon "increase-product-quantity" at bounding box center [306, 26] width 11 height 11
click at [858, 53] on p "C.Local" at bounding box center [874, 60] width 33 height 14
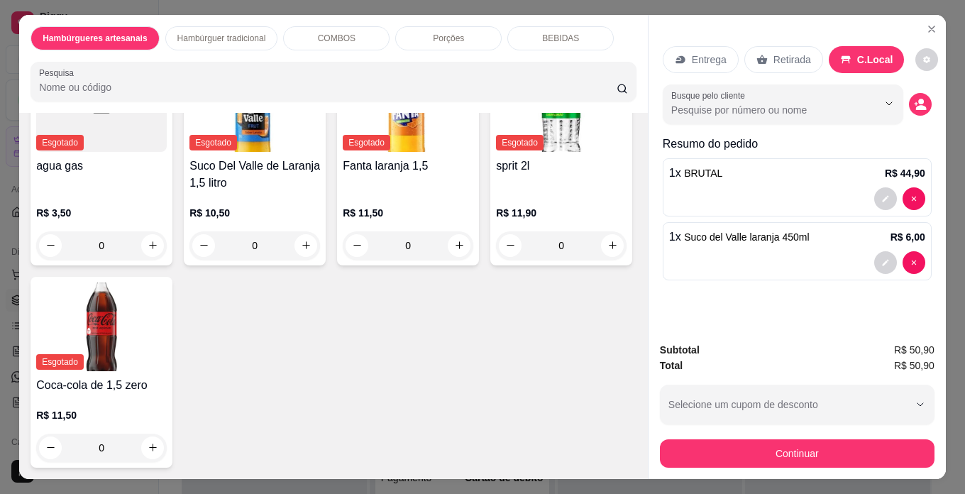
click at [210, 31] on icon "decrease-product-quantity" at bounding box center [204, 26] width 11 height 11
type input "0"
click at [930, 26] on icon "Close" at bounding box center [931, 28] width 11 height 11
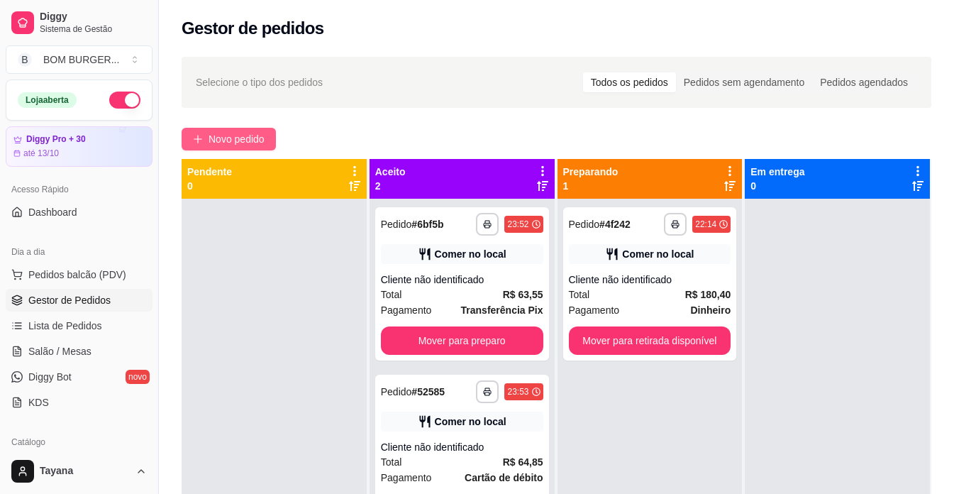
click at [236, 132] on span "Novo pedido" at bounding box center [237, 139] width 56 height 16
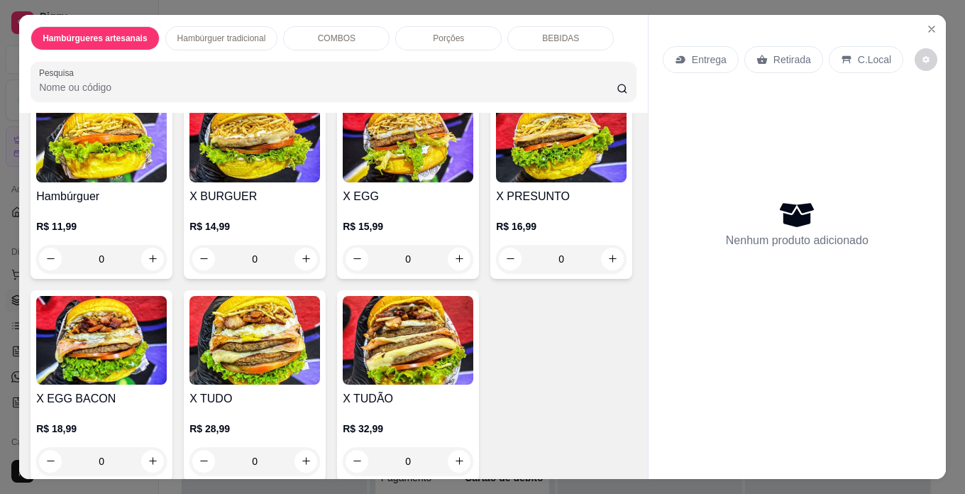
scroll to position [1703, 0]
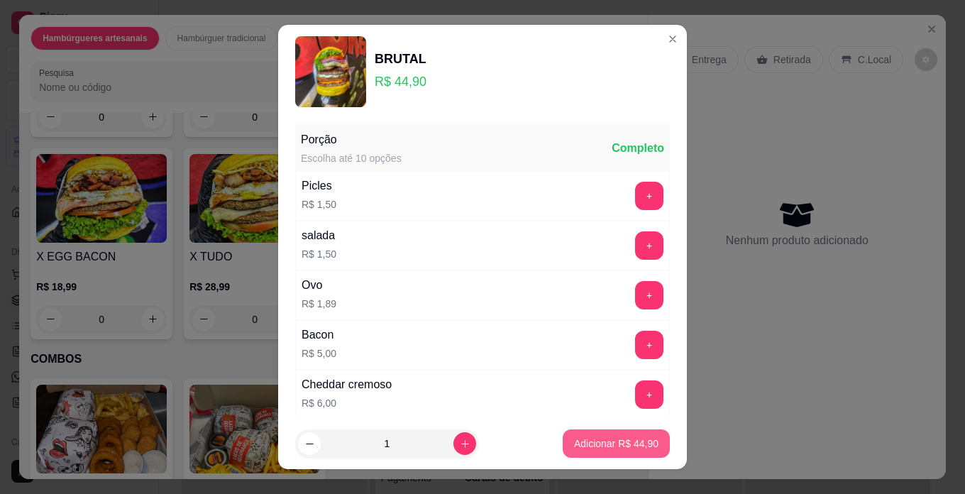
click at [592, 438] on p "Adicionar R$ 44,90" at bounding box center [616, 443] width 84 height 14
type input "1"
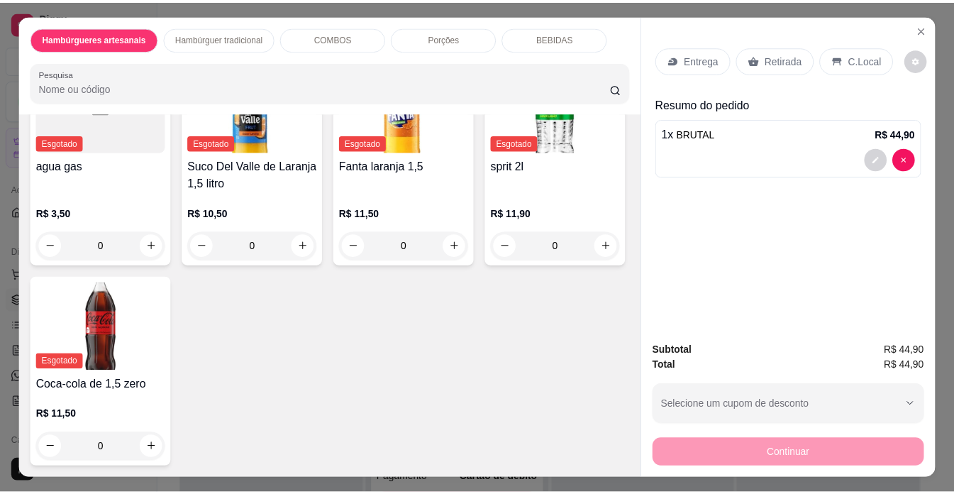
scroll to position [3264, 0]
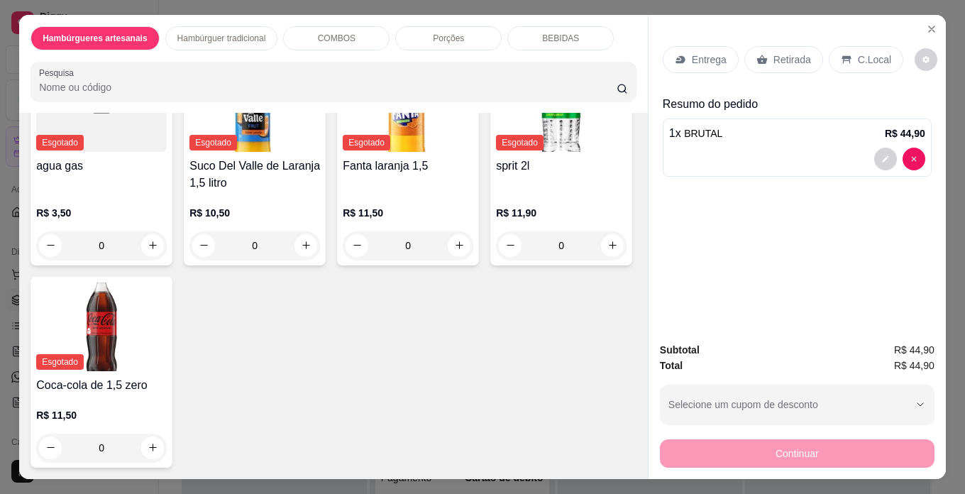
click at [311, 31] on icon "increase-product-quantity" at bounding box center [306, 26] width 11 height 11
type input "1"
click at [929, 26] on icon "Close" at bounding box center [932, 29] width 6 height 6
